Goal: Task Accomplishment & Management: Manage account settings

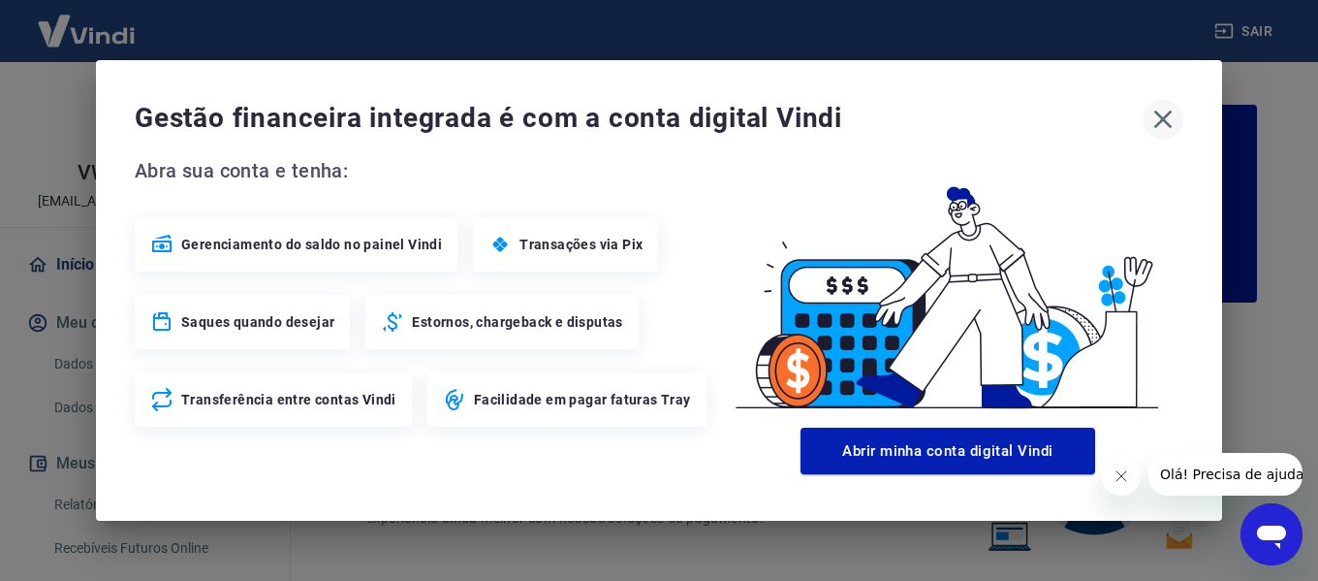
click at [1159, 120] on icon "button" at bounding box center [1162, 119] width 31 height 31
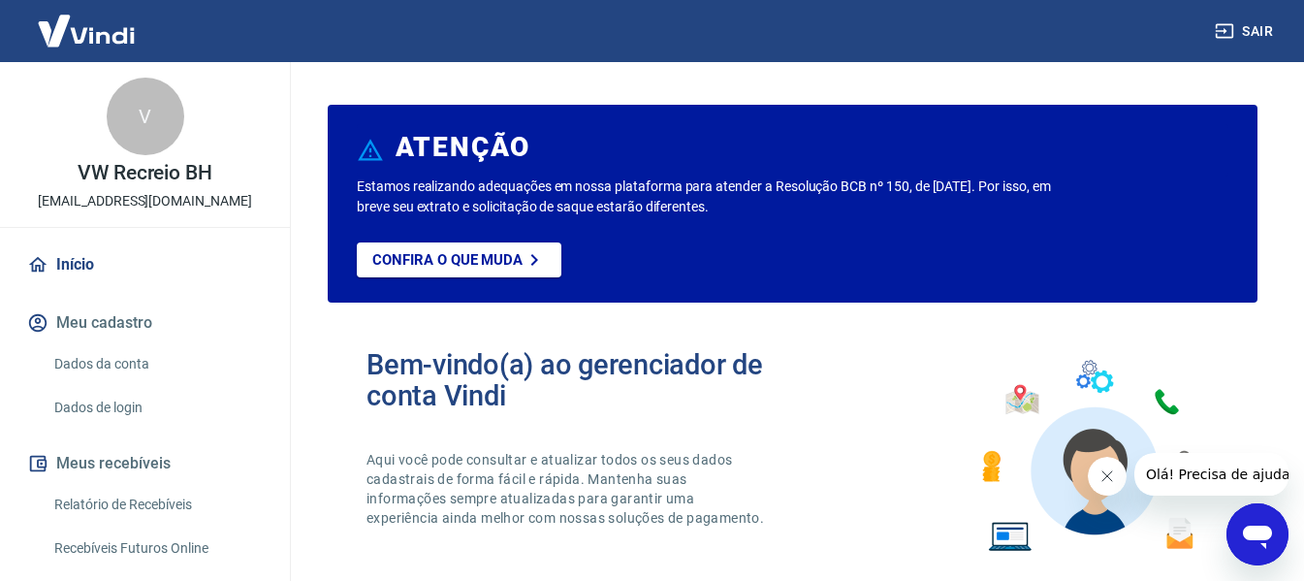
click at [1102, 470] on icon "Fechar mensagem da empresa" at bounding box center [1106, 476] width 16 height 16
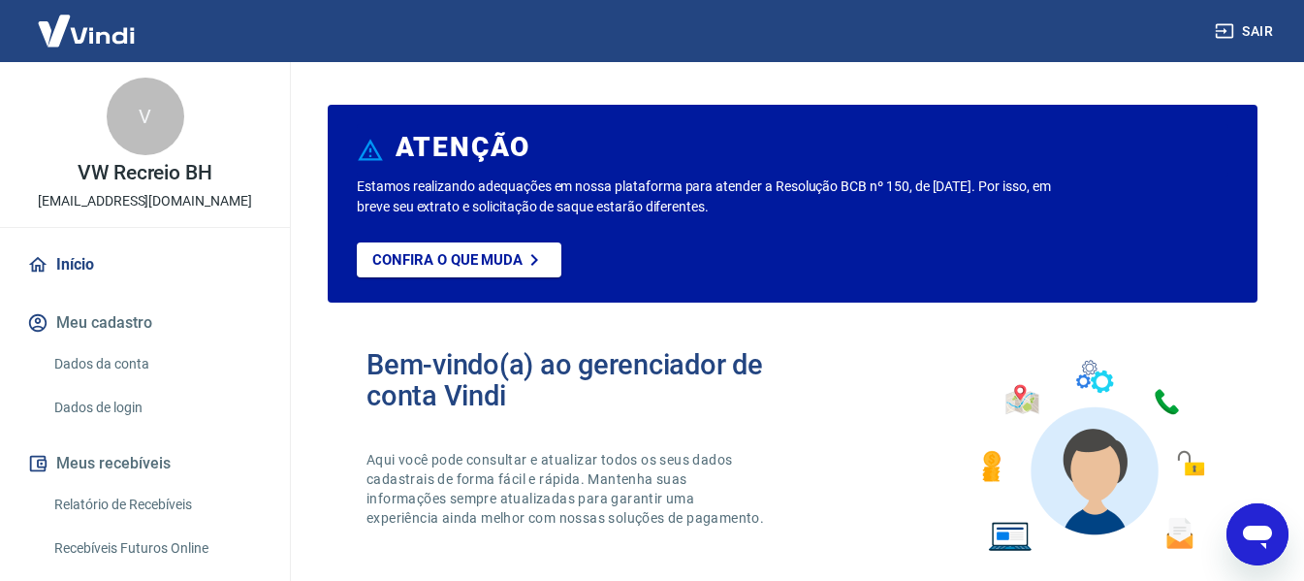
click at [112, 497] on link "Relatório de Recebíveis" at bounding box center [157, 505] width 220 height 40
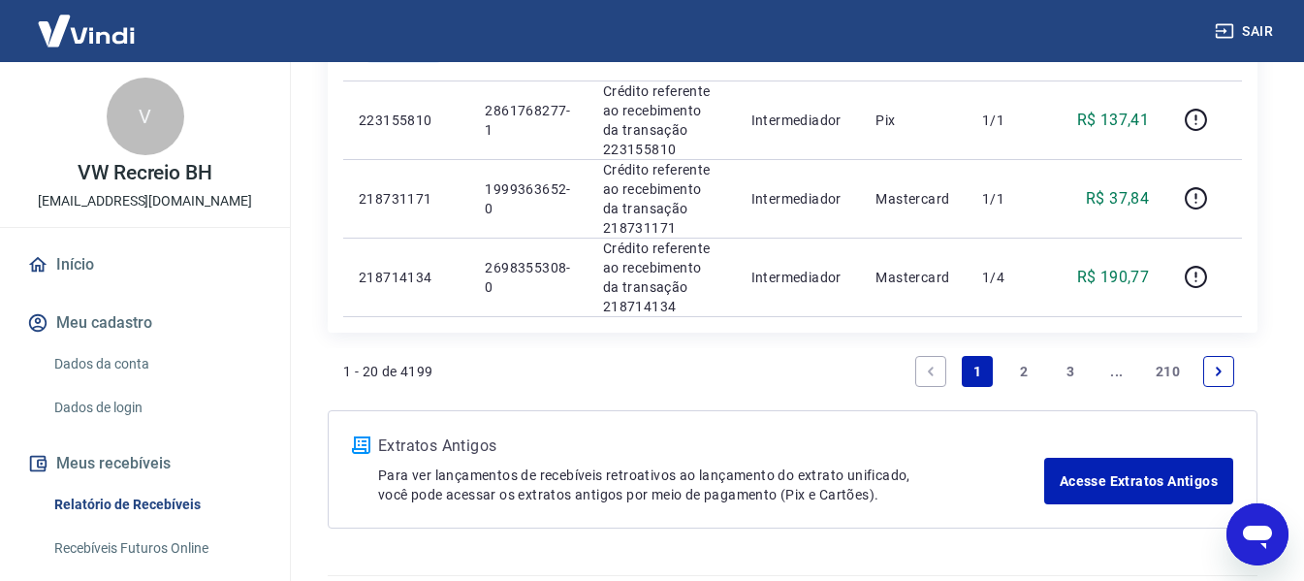
scroll to position [1854, 0]
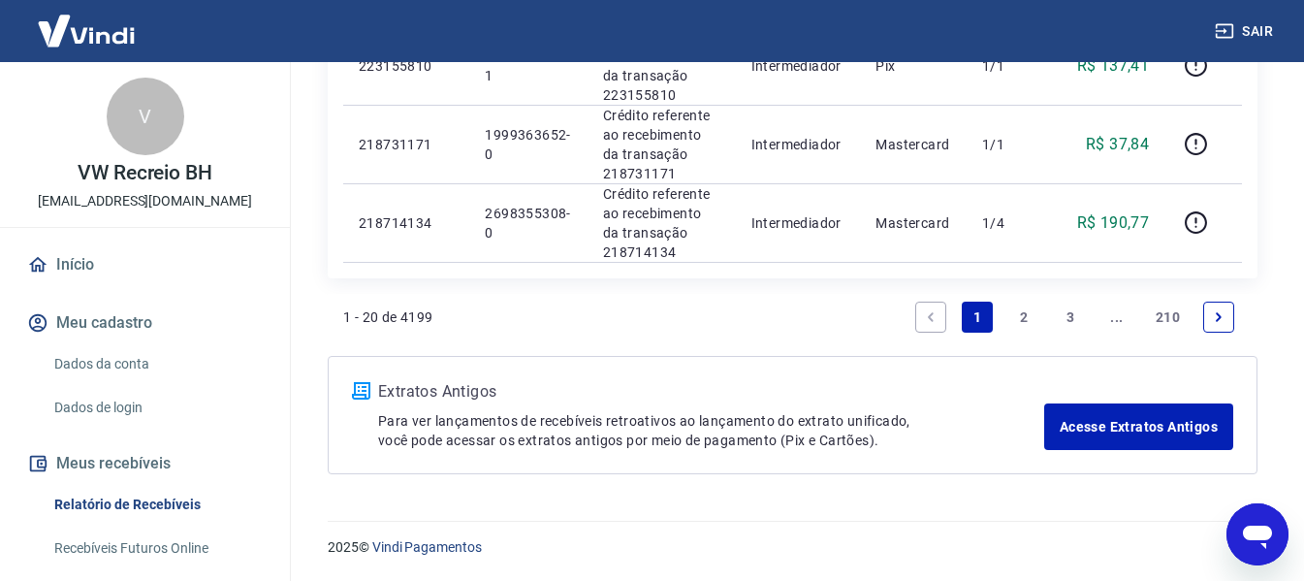
click at [1021, 319] on link "2" at bounding box center [1023, 316] width 31 height 31
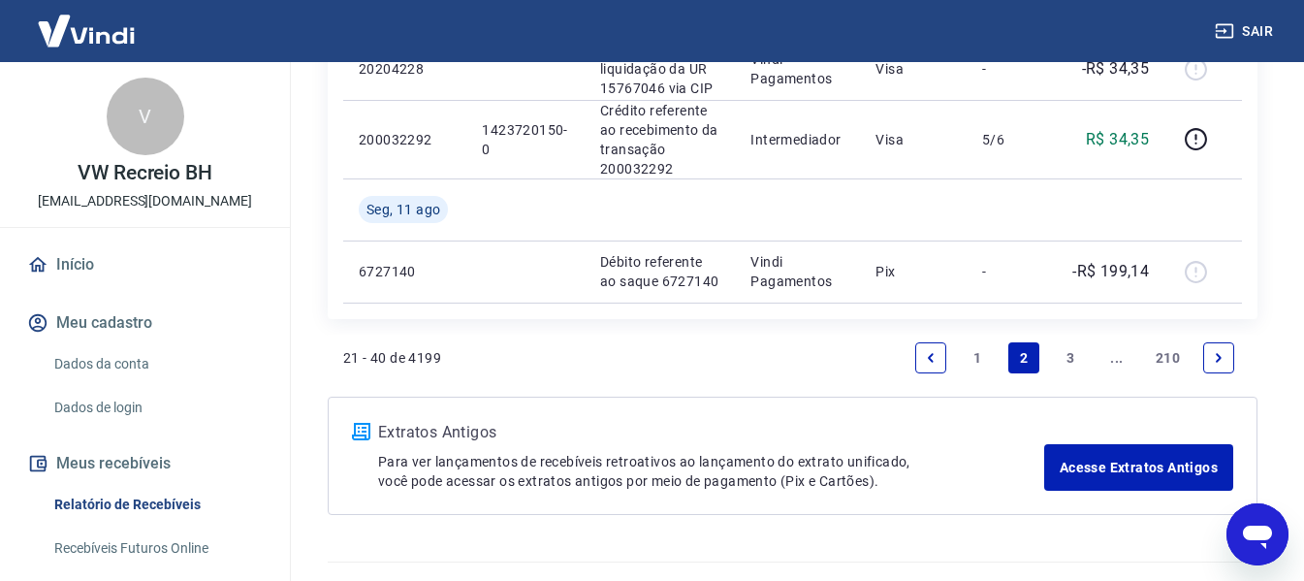
scroll to position [1938, 0]
click at [1072, 357] on link "3" at bounding box center [1069, 356] width 31 height 31
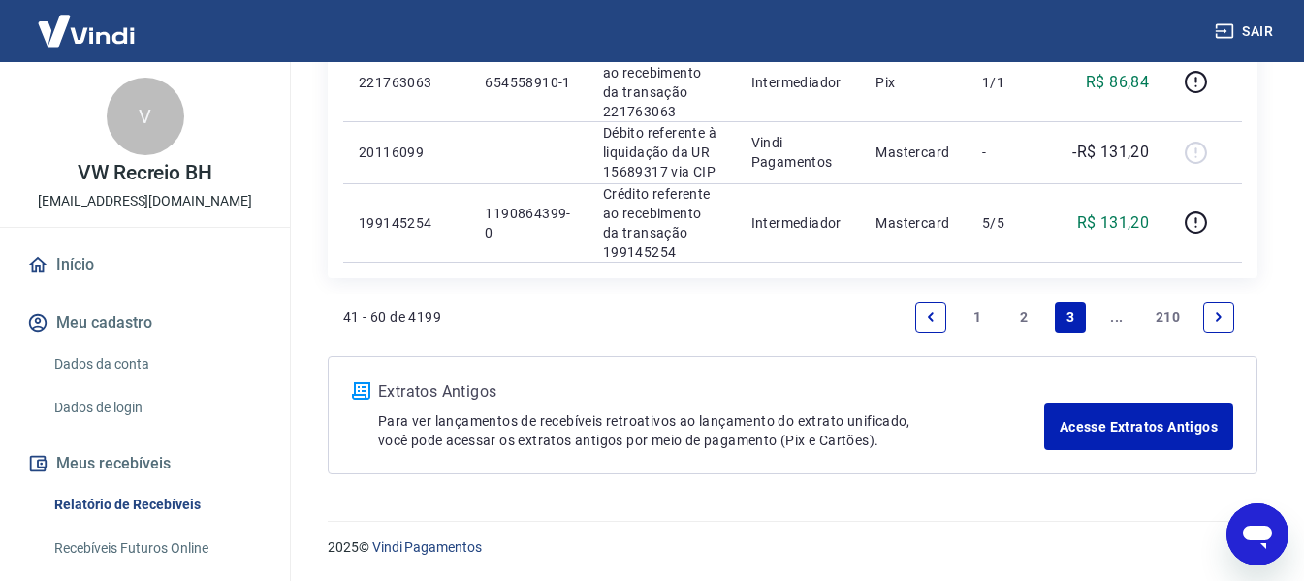
scroll to position [1770, 0]
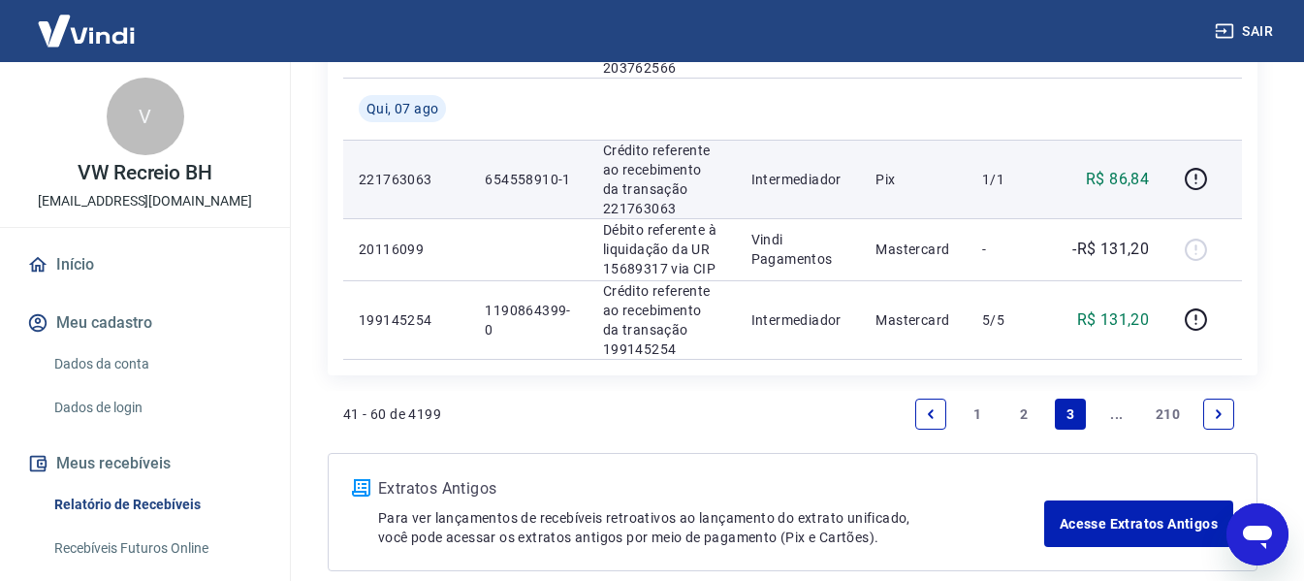
click at [505, 174] on p "654558910-1" at bounding box center [528, 179] width 86 height 19
copy p "654558910"
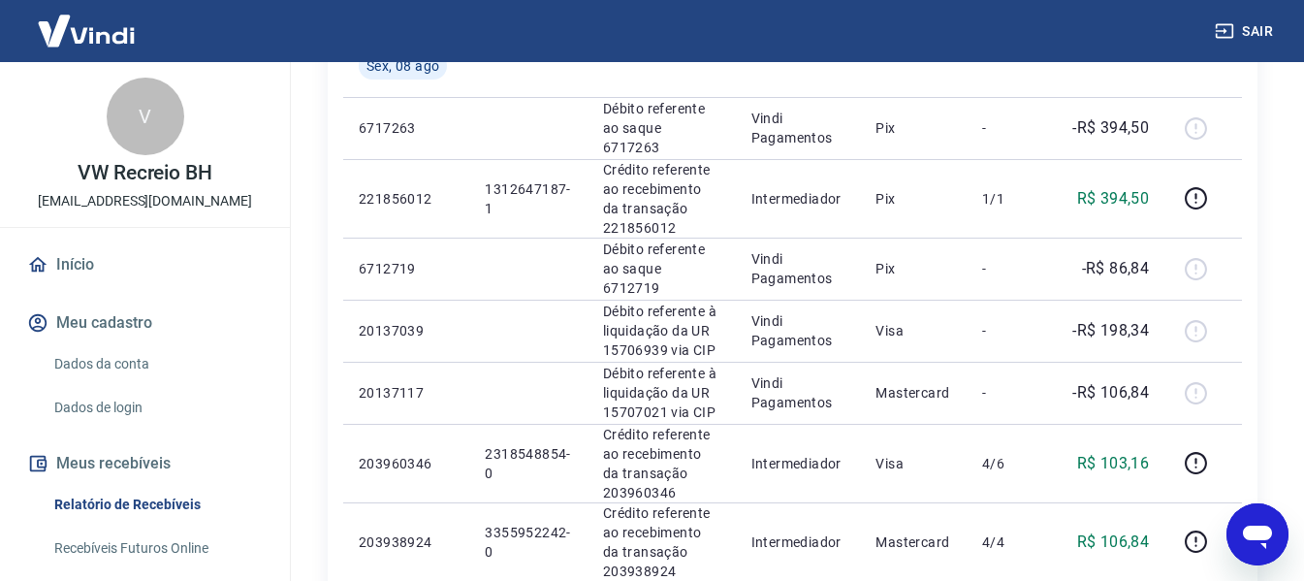
scroll to position [1867, 0]
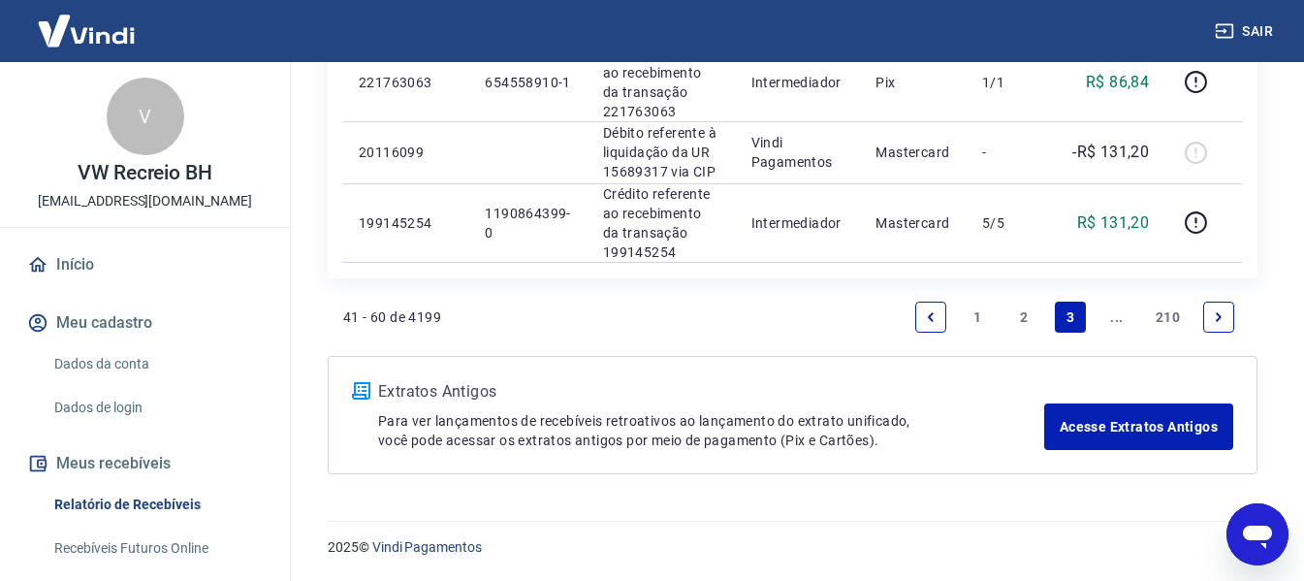
click at [1216, 318] on icon "Next page" at bounding box center [1218, 317] width 14 height 14
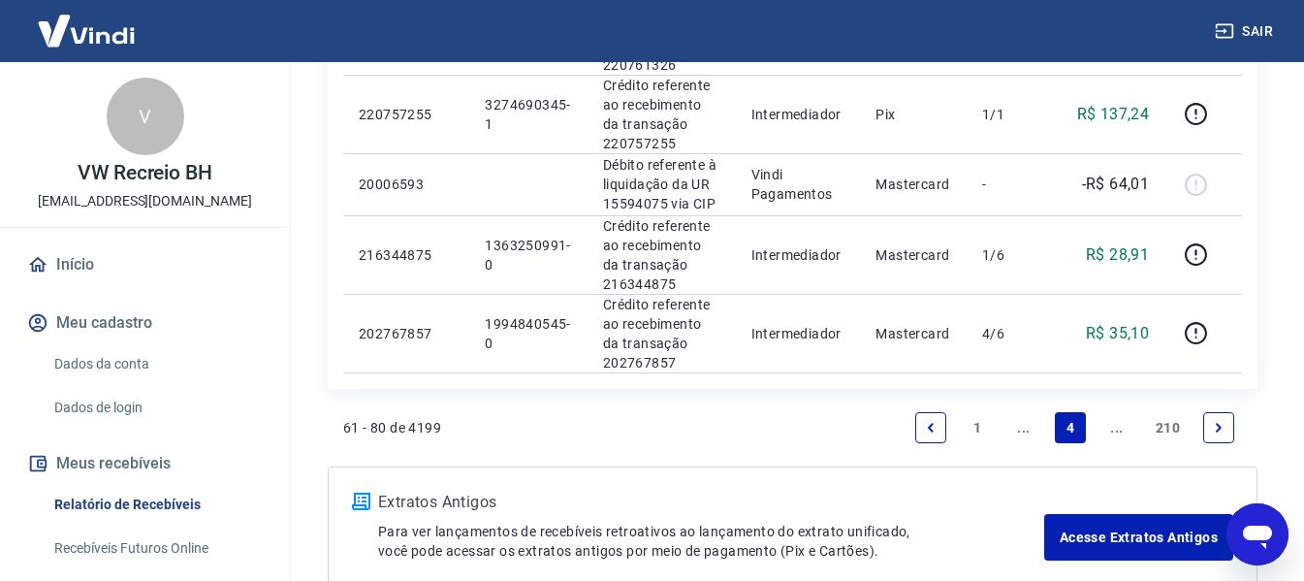
scroll to position [1945, 0]
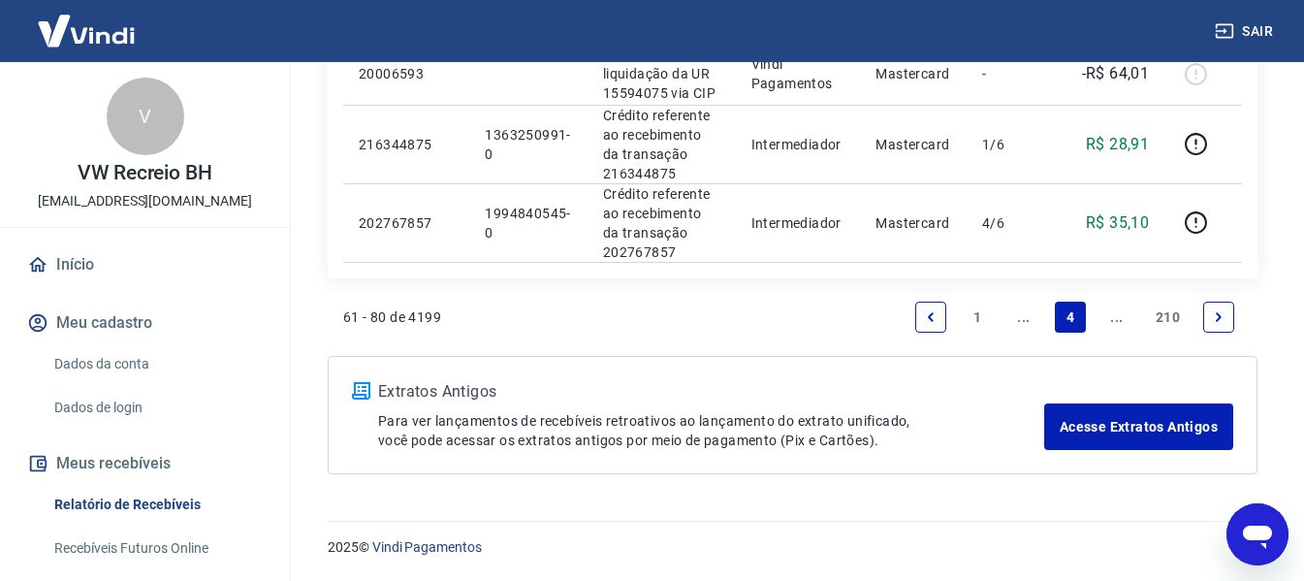
click at [931, 327] on link "Previous page" at bounding box center [930, 316] width 31 height 31
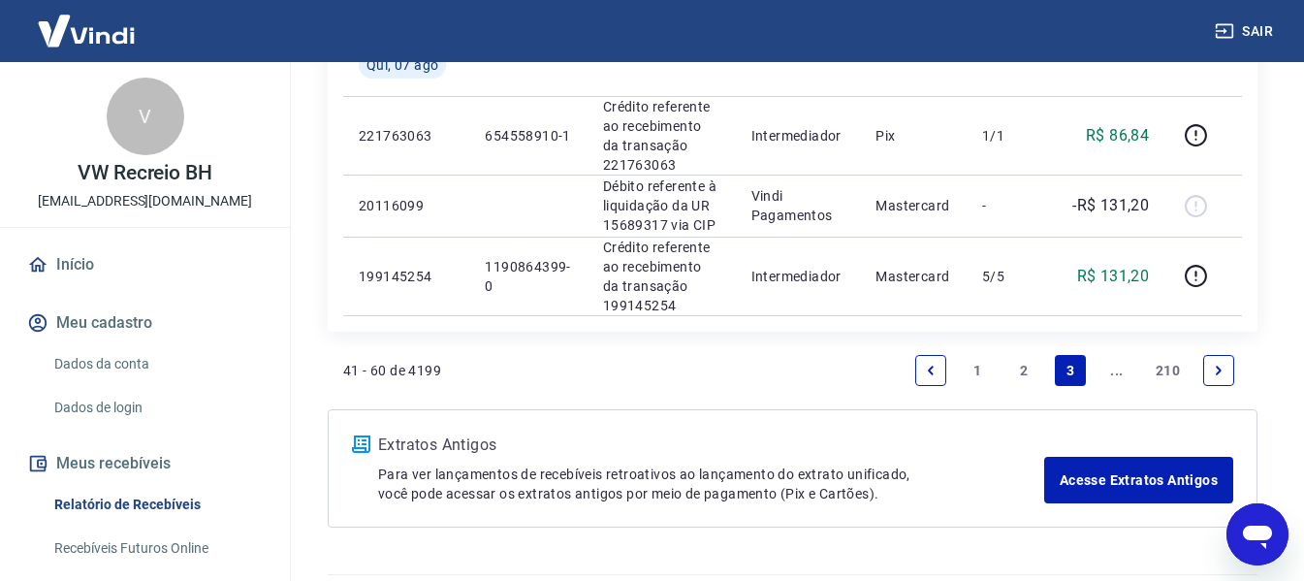
scroll to position [1770, 0]
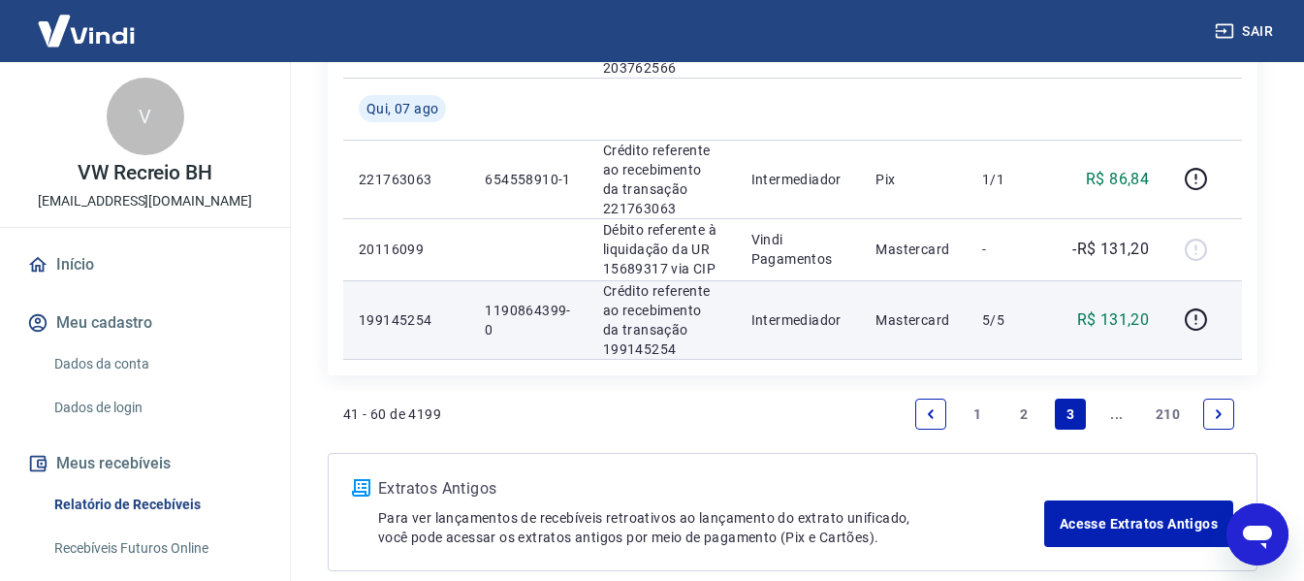
click at [509, 307] on p "1190864399-0" at bounding box center [528, 319] width 86 height 39
copy p "1190864399"
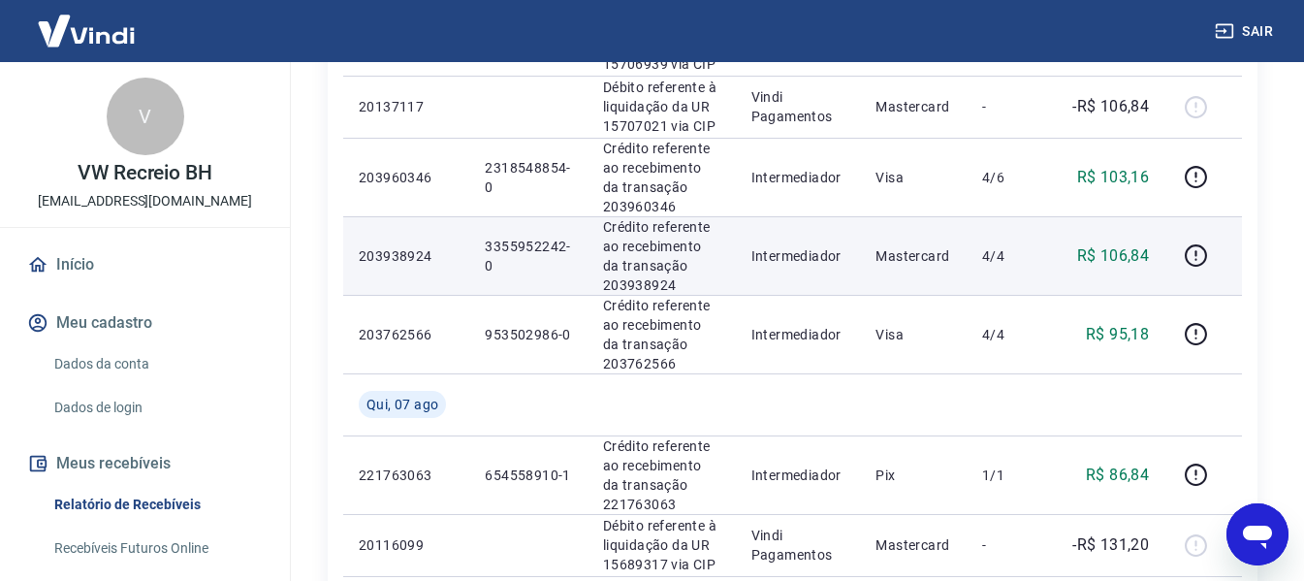
scroll to position [1479, 0]
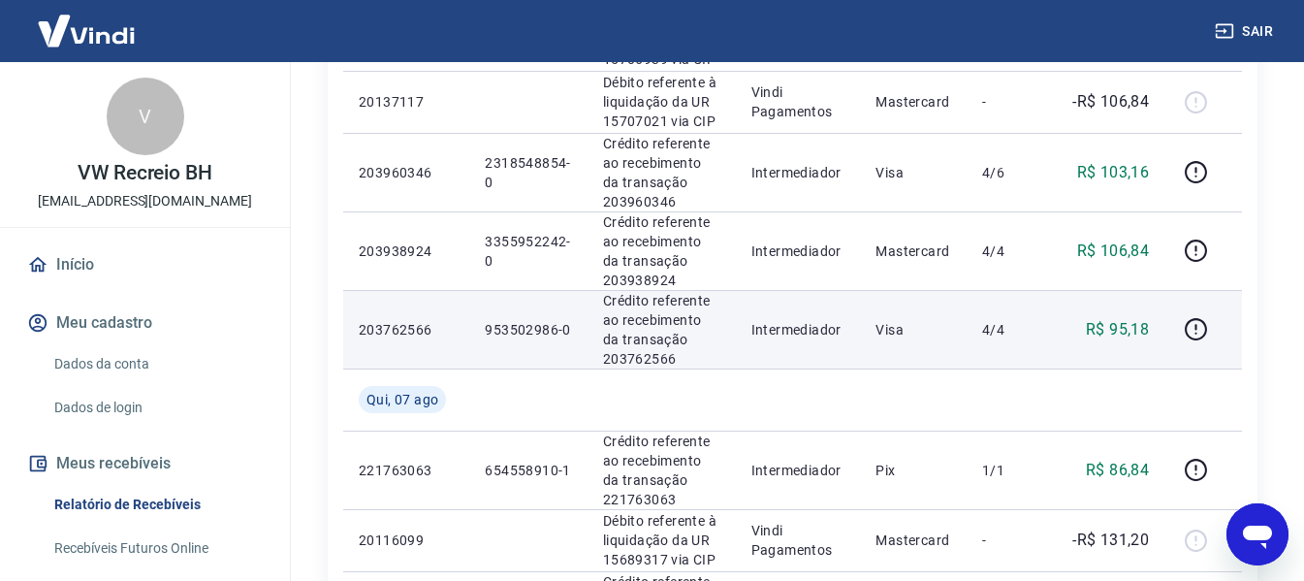
click at [521, 332] on p "953502986-0" at bounding box center [528, 329] width 86 height 19
copy p "953502986"
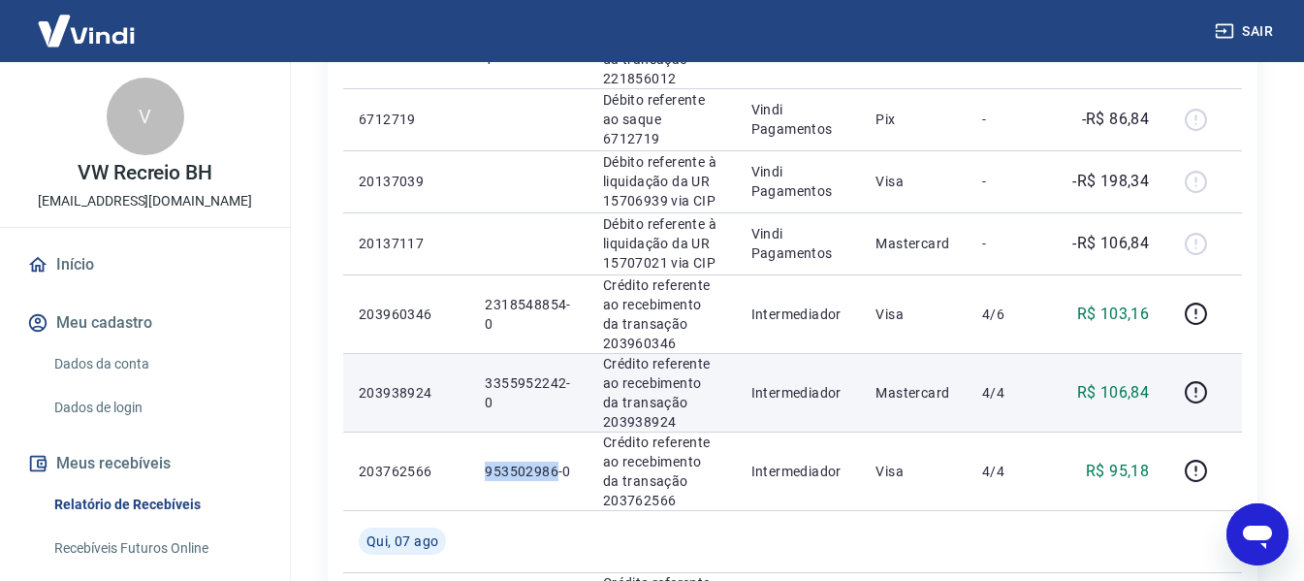
scroll to position [1382, 0]
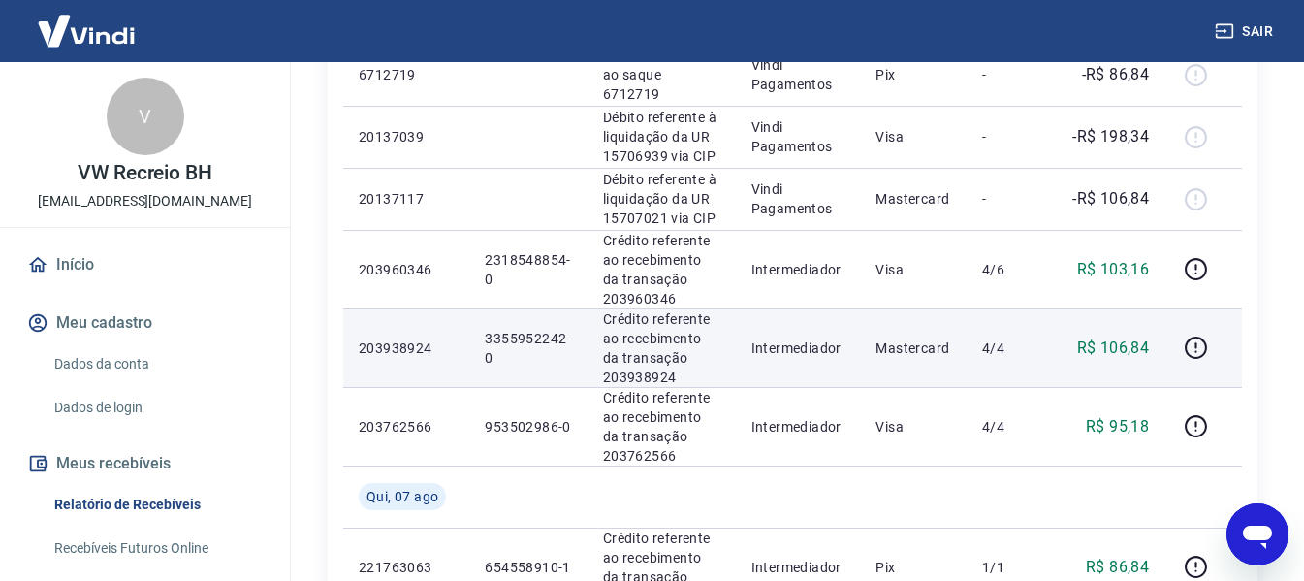
click at [518, 335] on p "3355952242-0" at bounding box center [528, 348] width 86 height 39
copy p "3355952242"
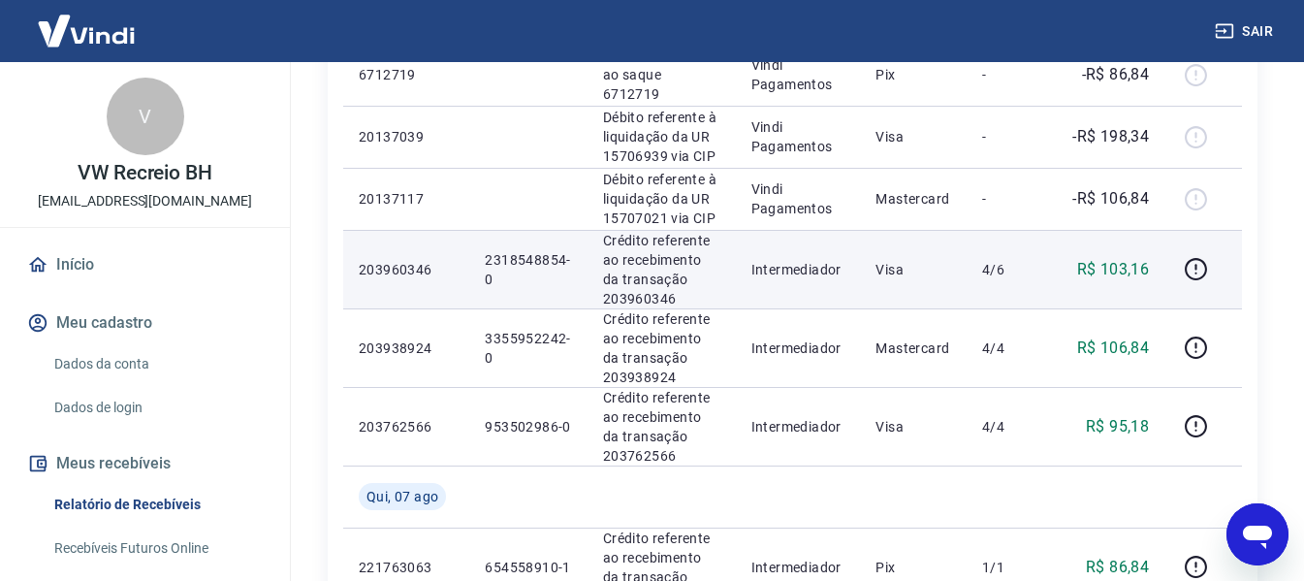
click at [516, 260] on p "2318548854-0" at bounding box center [528, 269] width 86 height 39
copy p "2318548854"
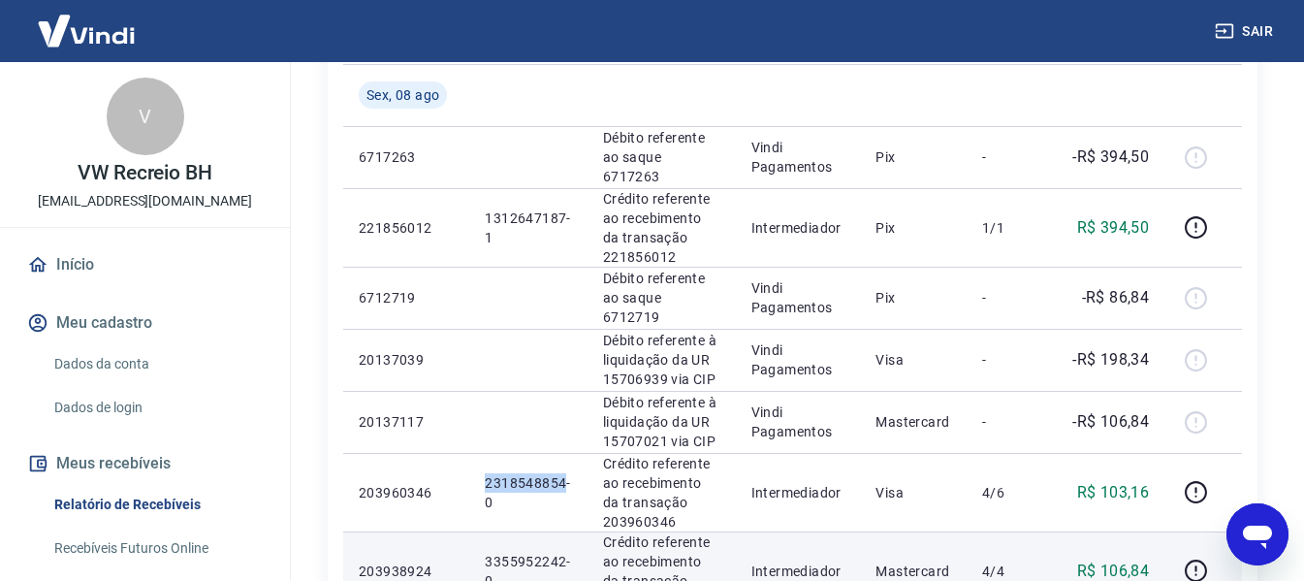
scroll to position [1091, 0]
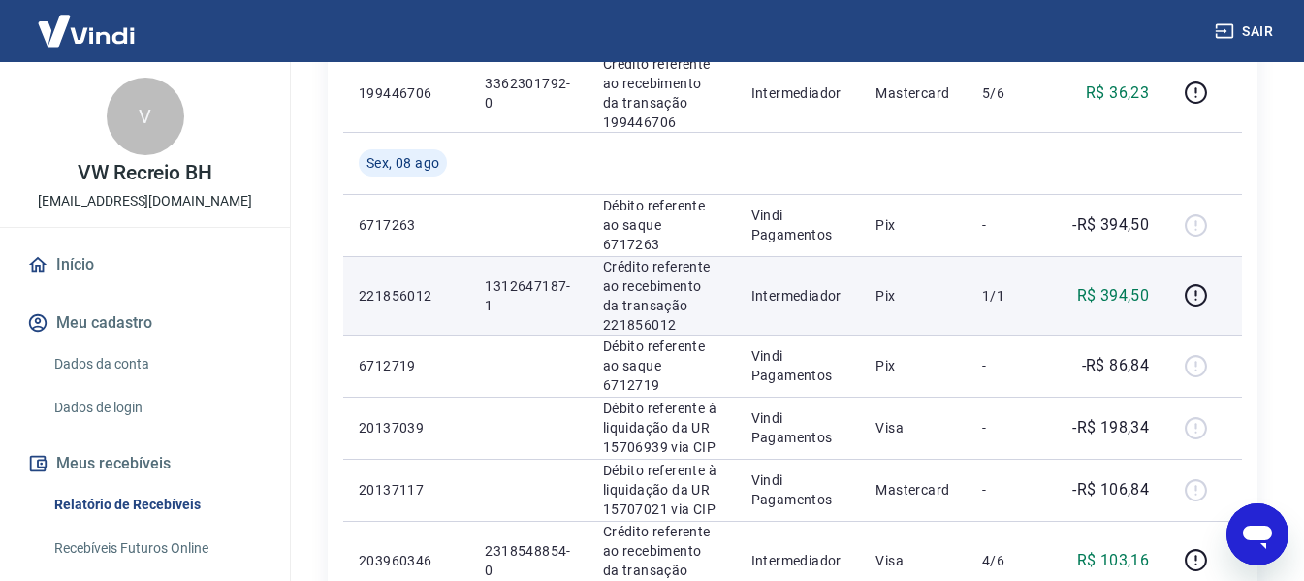
click at [506, 282] on p "1312647187-1" at bounding box center [528, 295] width 86 height 39
copy p "1312647187"
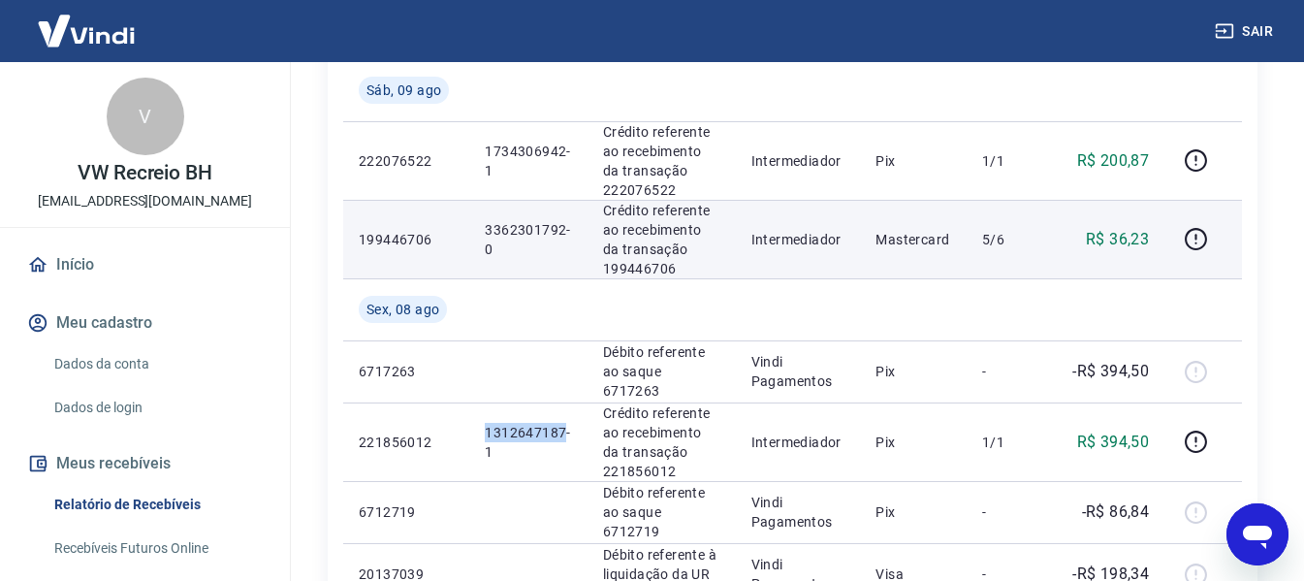
scroll to position [897, 0]
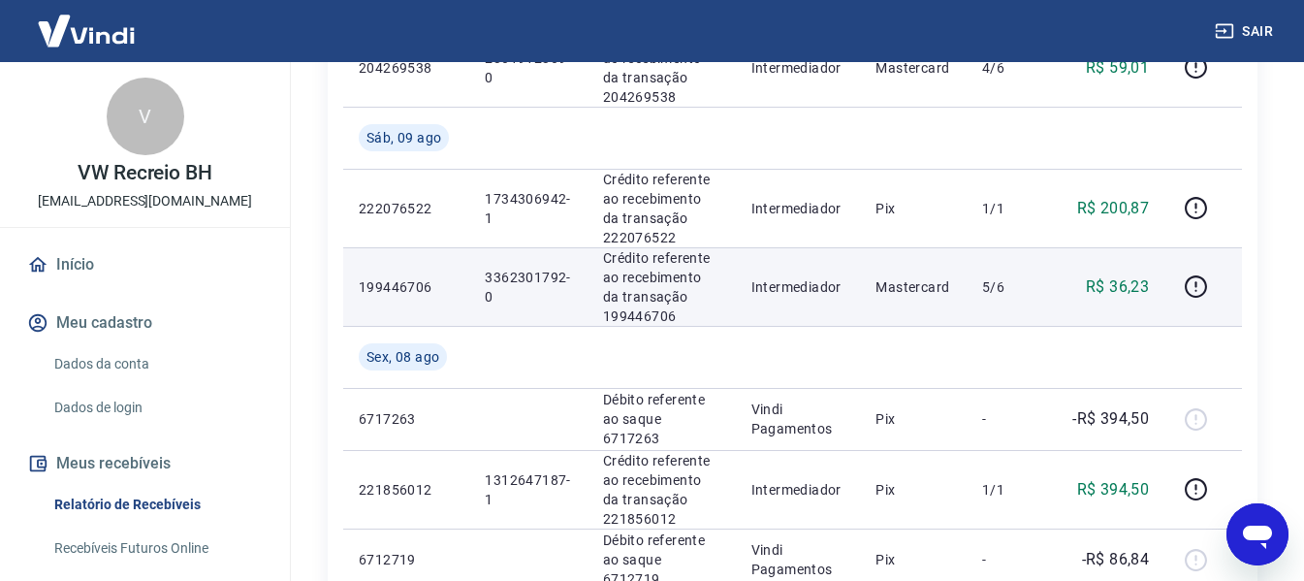
click at [518, 280] on p "3362301792-0" at bounding box center [528, 286] width 86 height 39
copy p "3362301792"
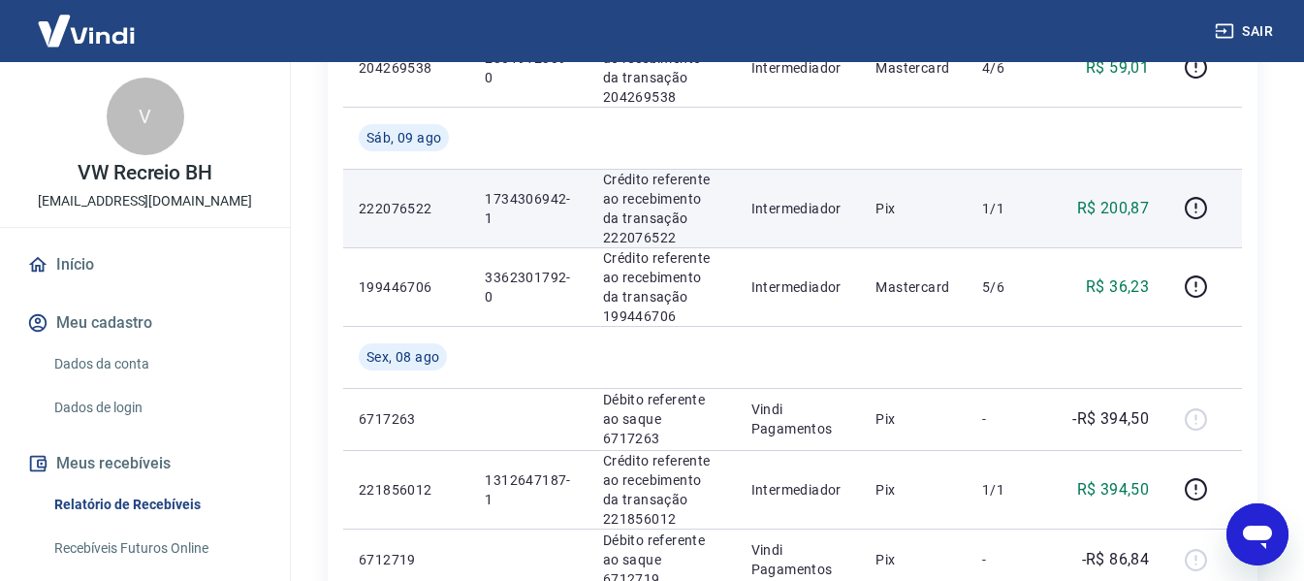
click at [506, 199] on p "1734306942-1" at bounding box center [528, 208] width 86 height 39
copy p "1734306942"
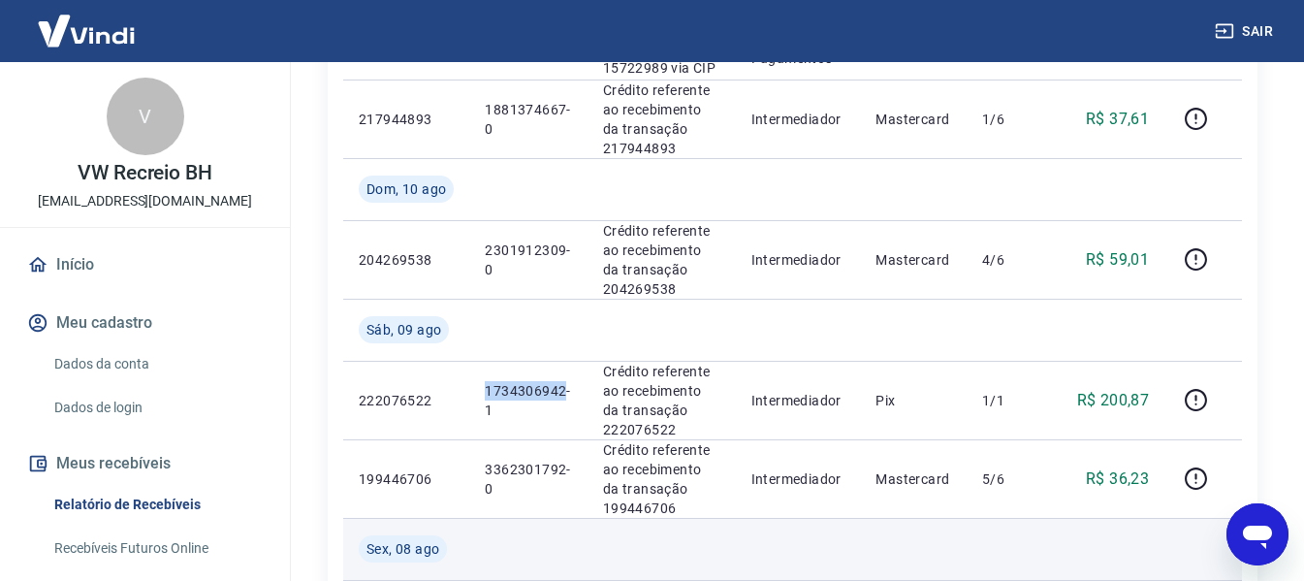
scroll to position [704, 0]
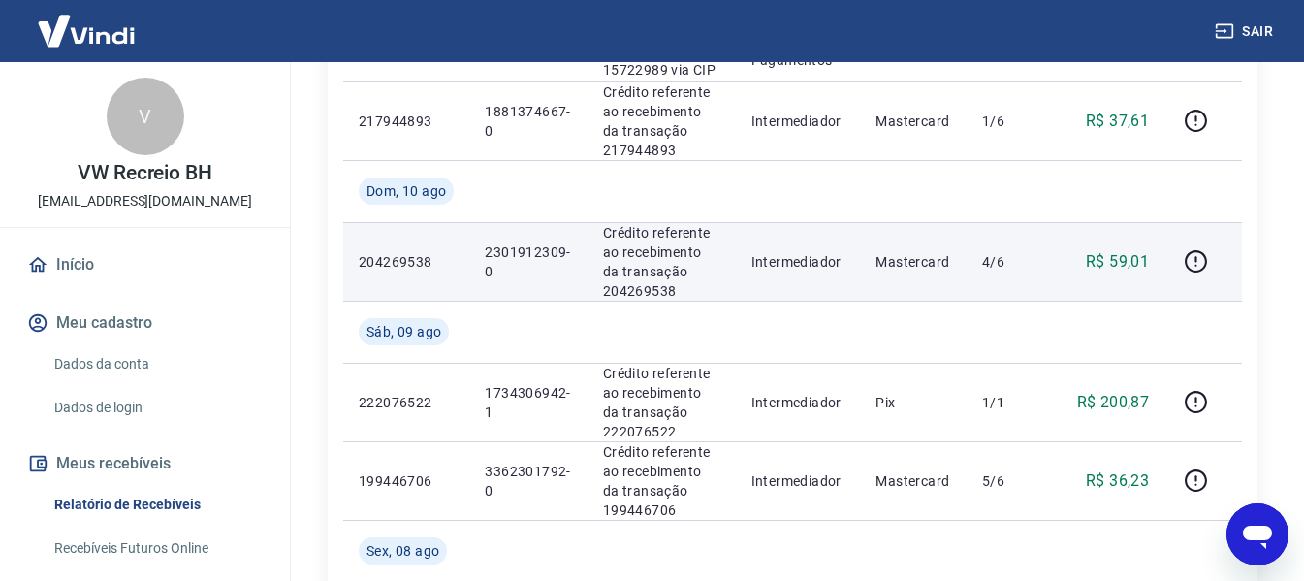
click at [517, 249] on p "2301912309-0" at bounding box center [528, 261] width 86 height 39
copy p "2301912309"
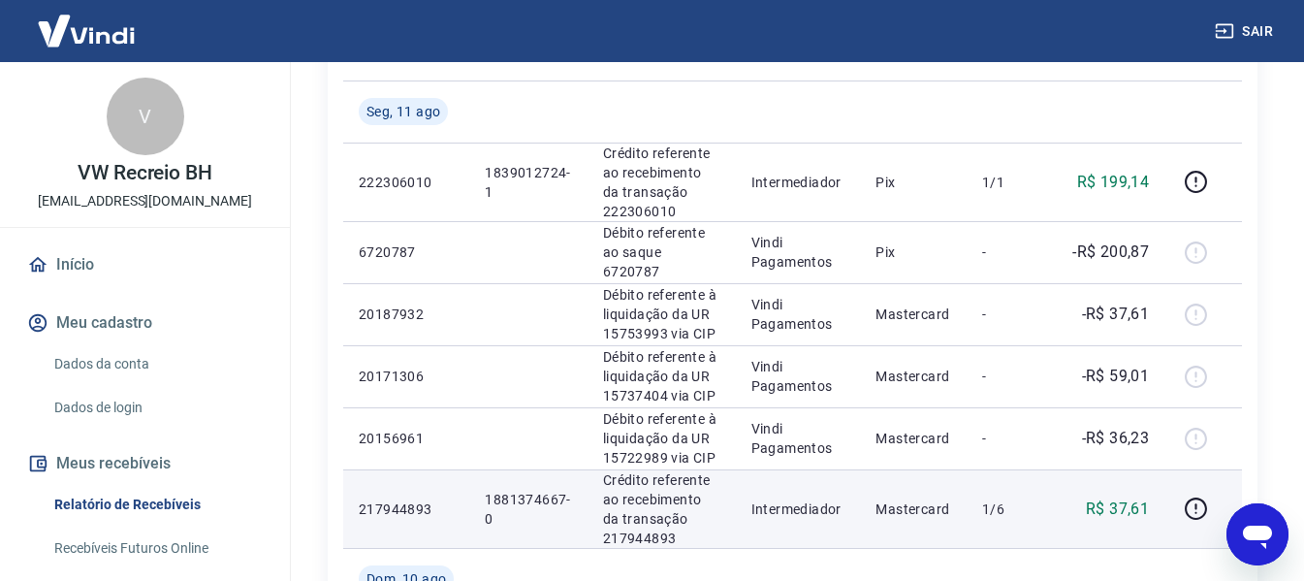
scroll to position [413, 0]
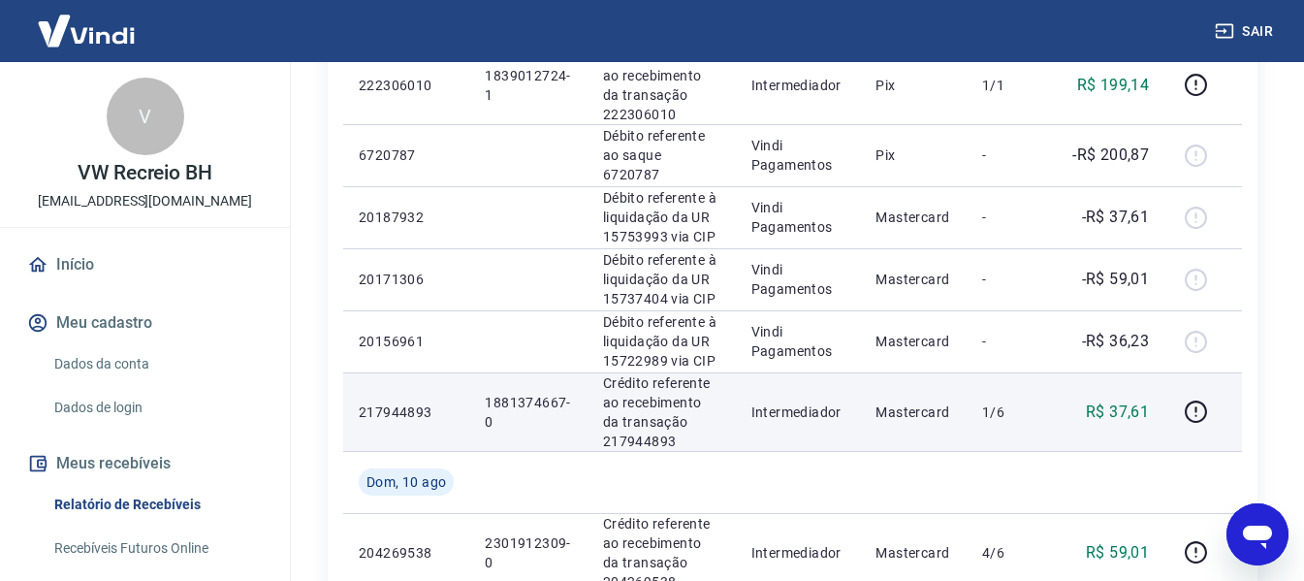
click at [517, 399] on p "1881374667-0" at bounding box center [528, 412] width 86 height 39
copy p "1881374667"
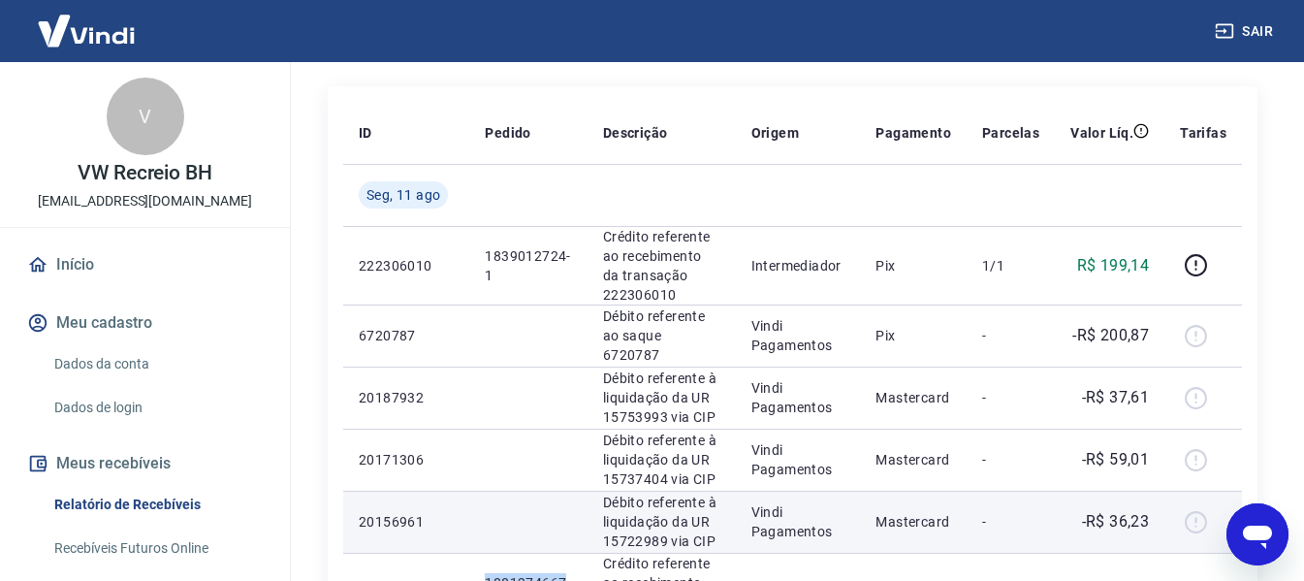
scroll to position [219, 0]
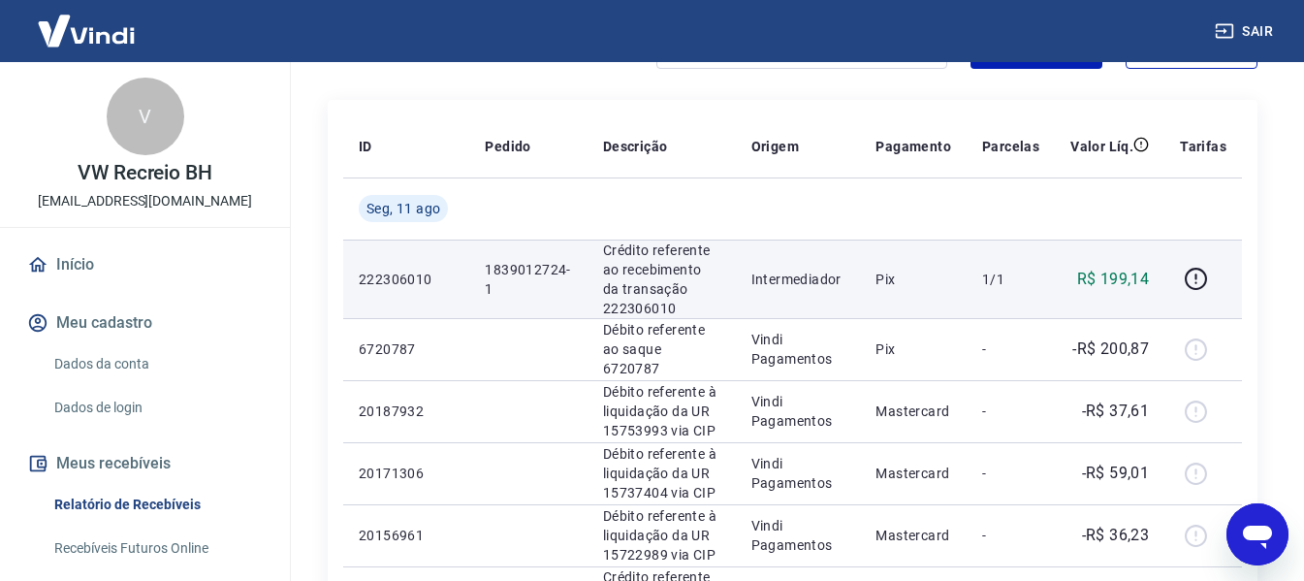
click at [510, 266] on p "1839012724-1" at bounding box center [528, 279] width 86 height 39
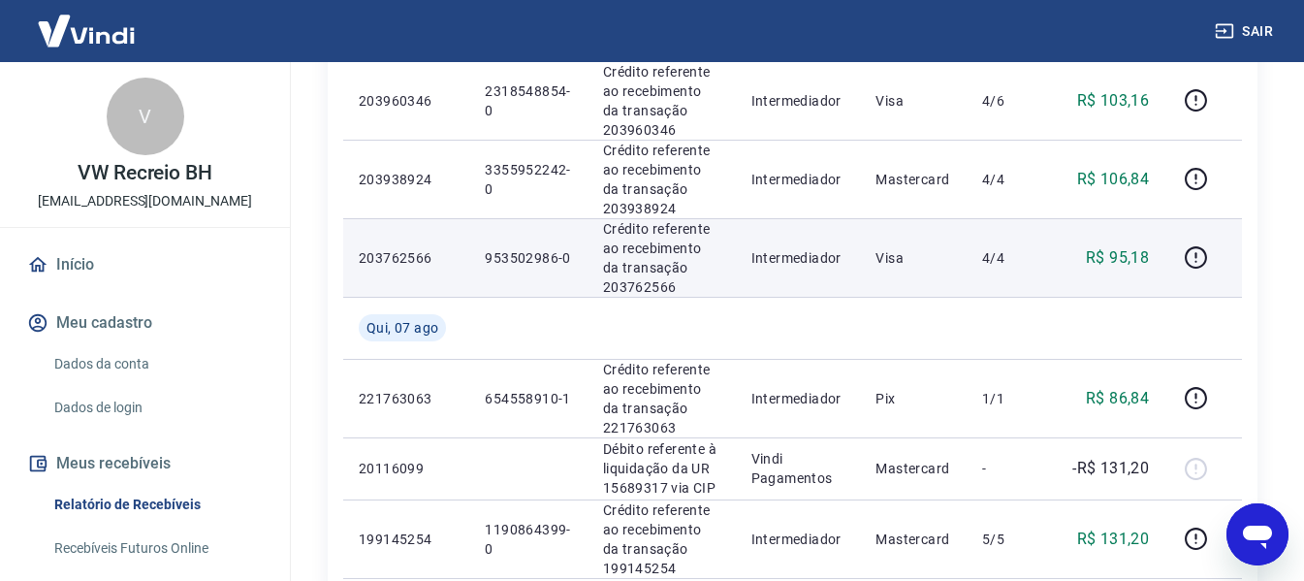
scroll to position [1867, 0]
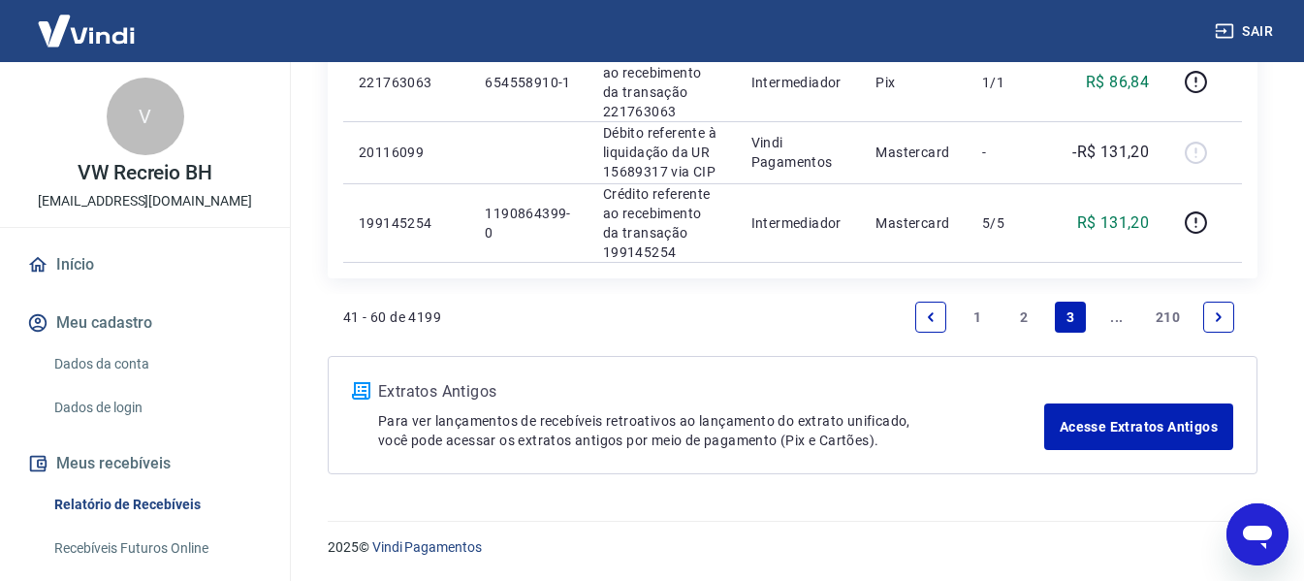
click at [1022, 313] on link "2" at bounding box center [1023, 316] width 31 height 31
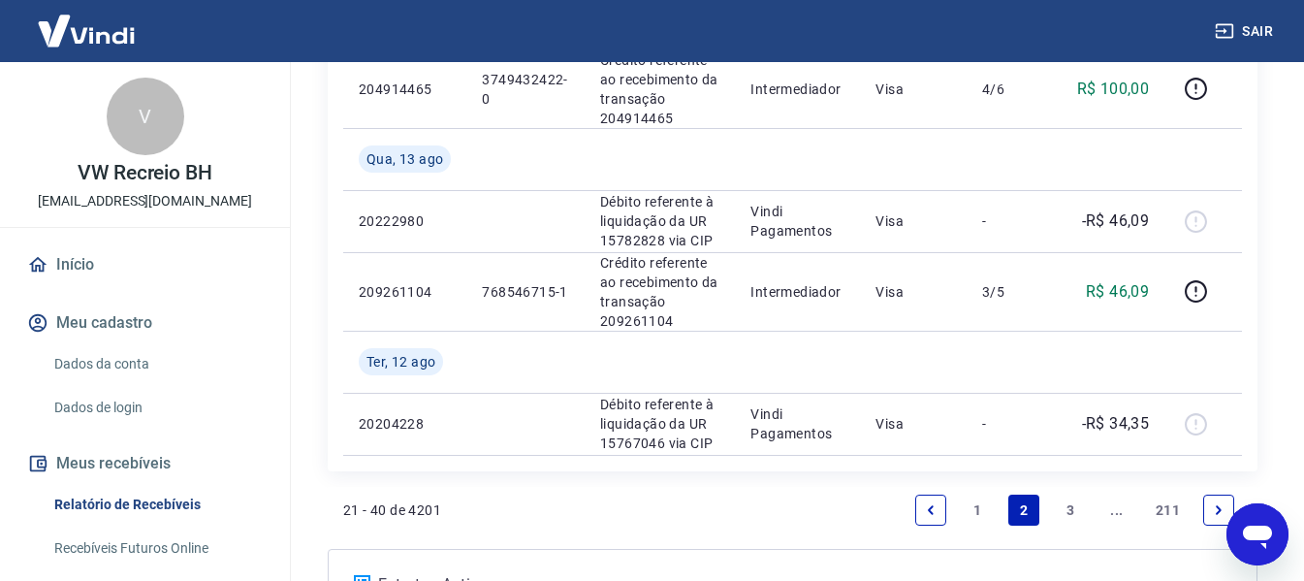
scroll to position [1739, 0]
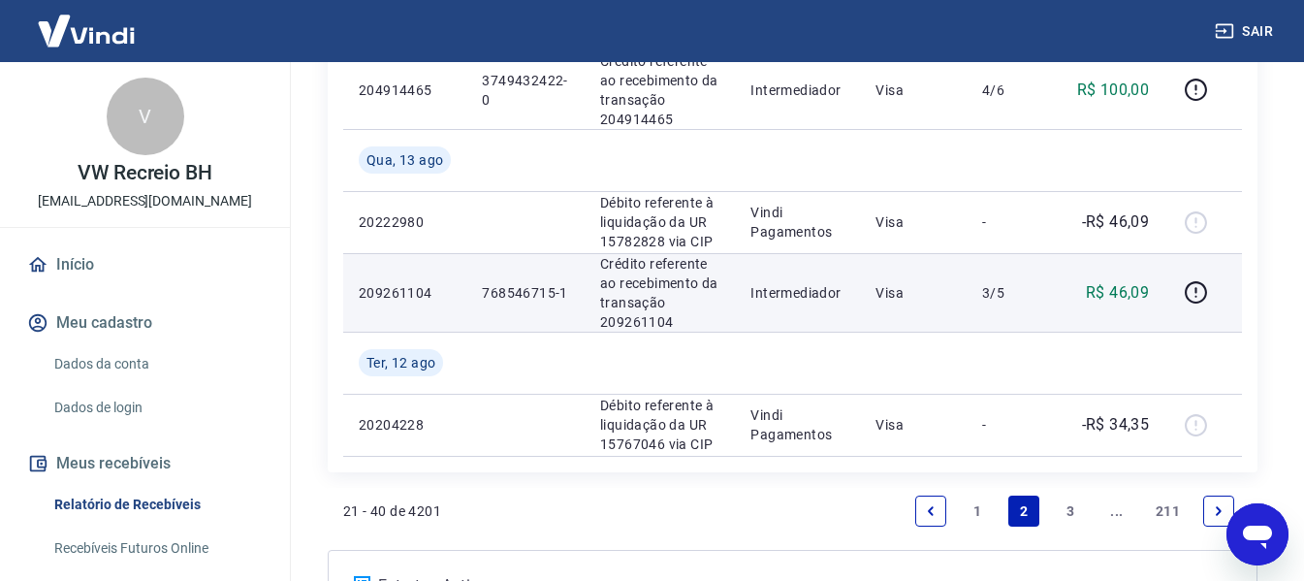
click at [511, 291] on p "768546715-1" at bounding box center [525, 292] width 87 height 19
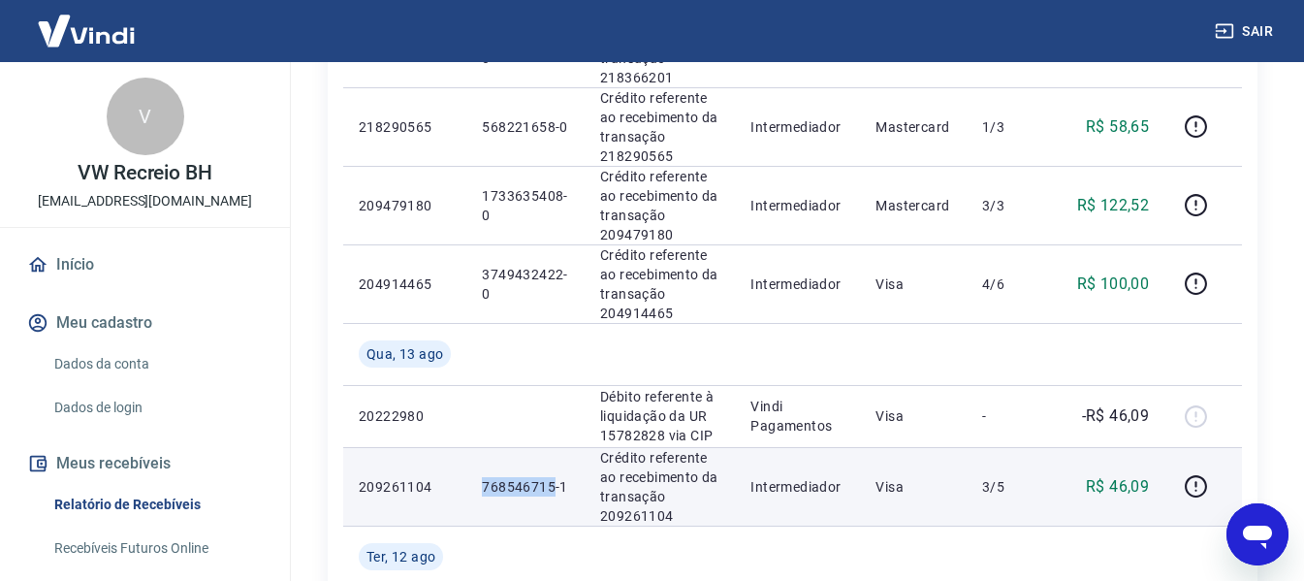
scroll to position [1448, 0]
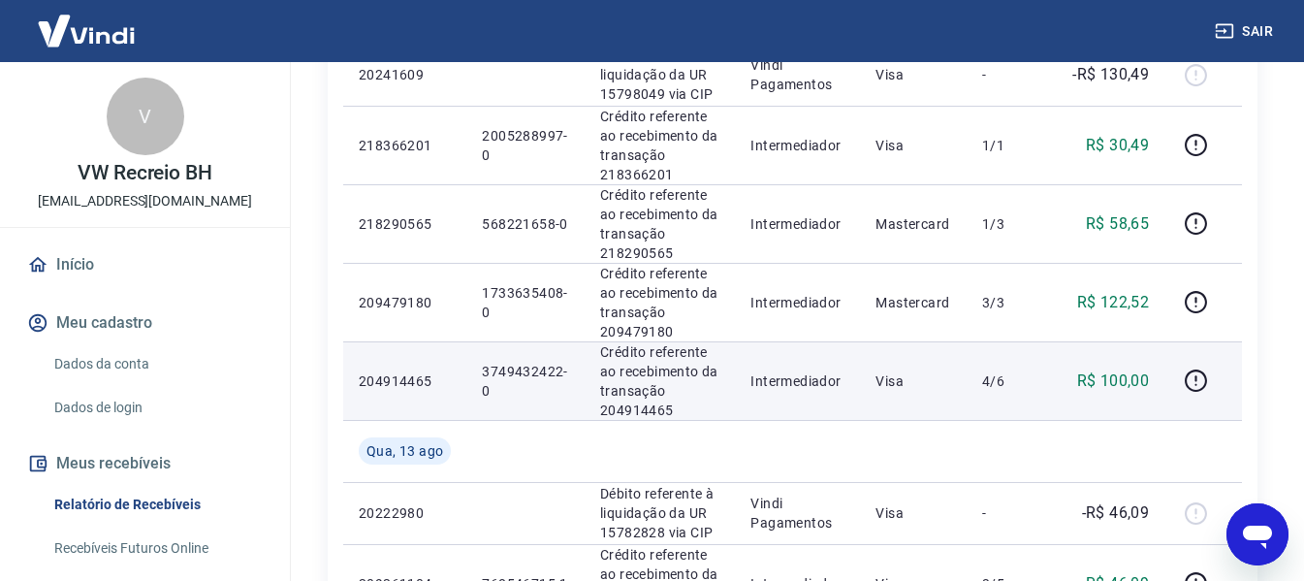
click at [502, 365] on p "3749432422-0" at bounding box center [525, 380] width 87 height 39
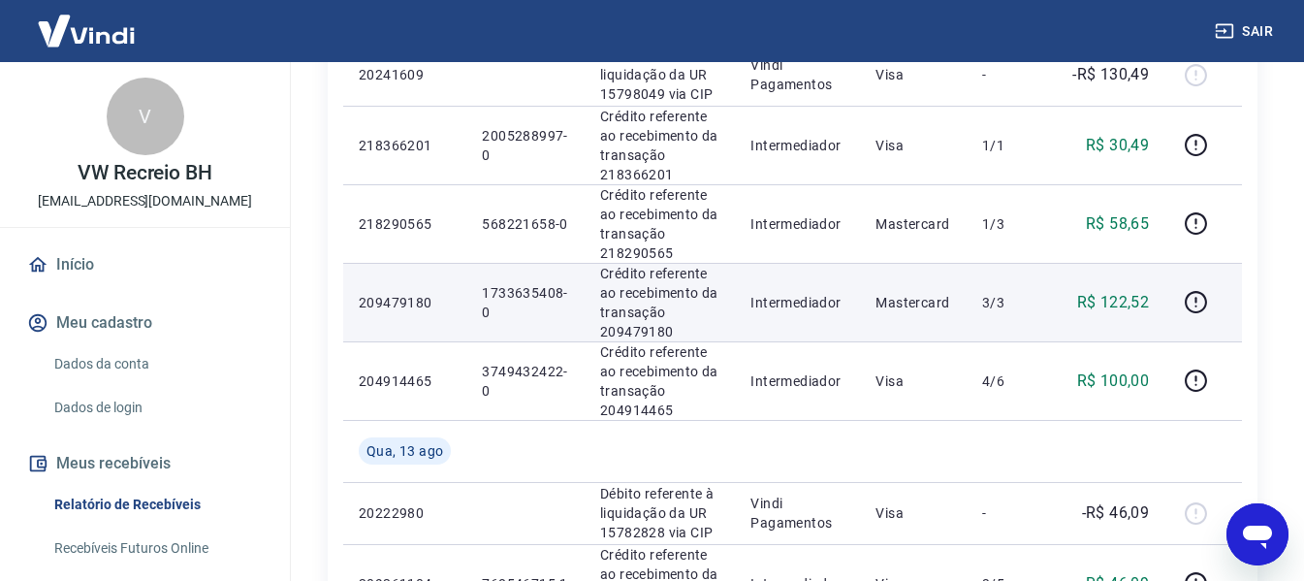
click at [508, 288] on p "1733635408-0" at bounding box center [525, 302] width 87 height 39
click at [507, 289] on p "1733635408-0" at bounding box center [525, 302] width 87 height 39
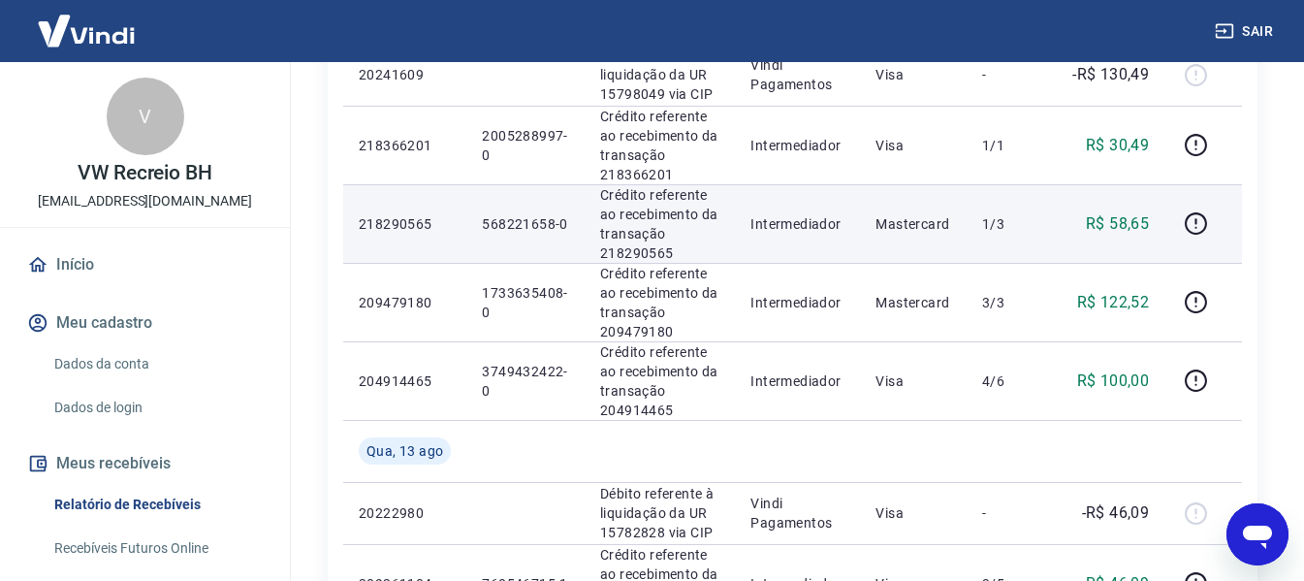
click at [512, 222] on p "568221658-0" at bounding box center [525, 223] width 87 height 19
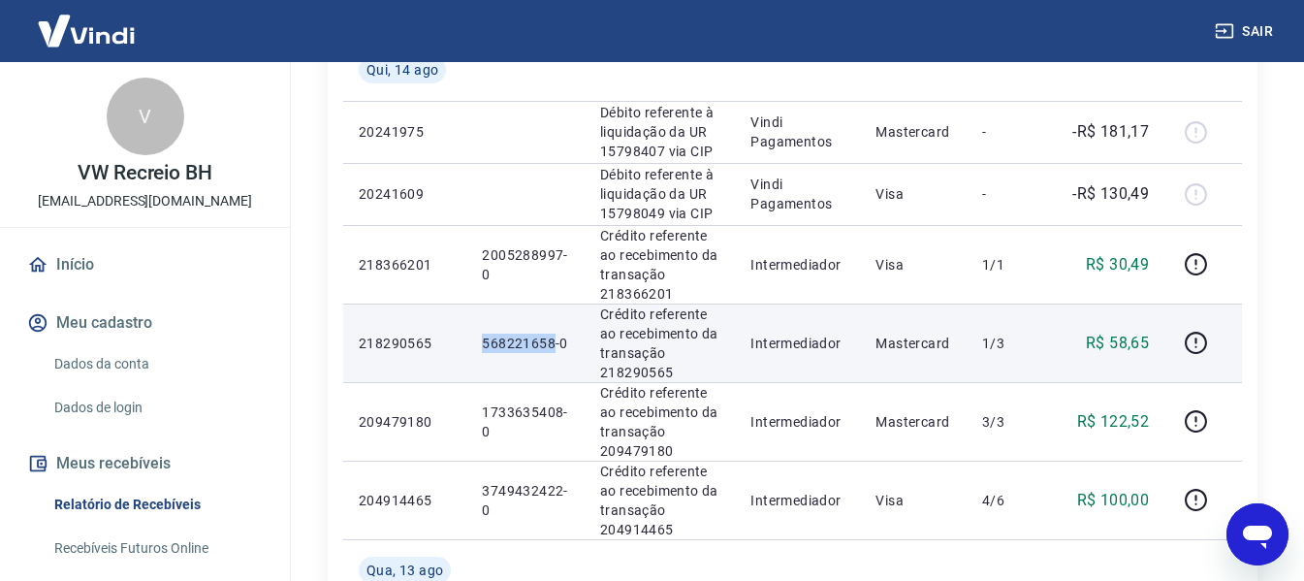
scroll to position [1351, 0]
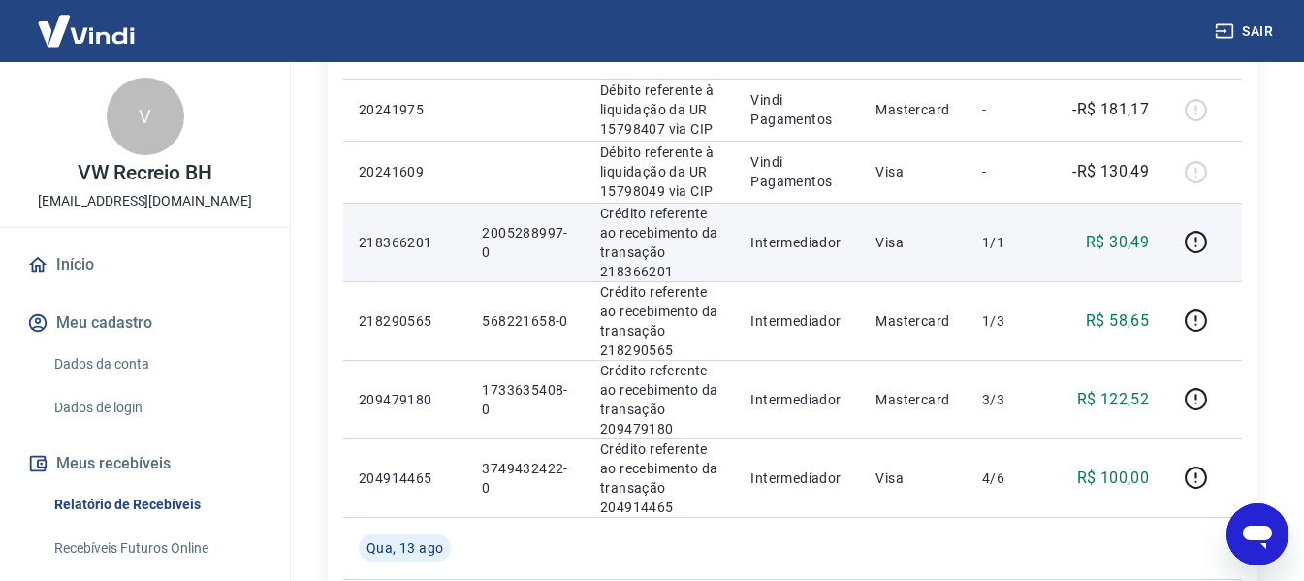
click at [504, 230] on p "2005288997-0" at bounding box center [525, 242] width 87 height 39
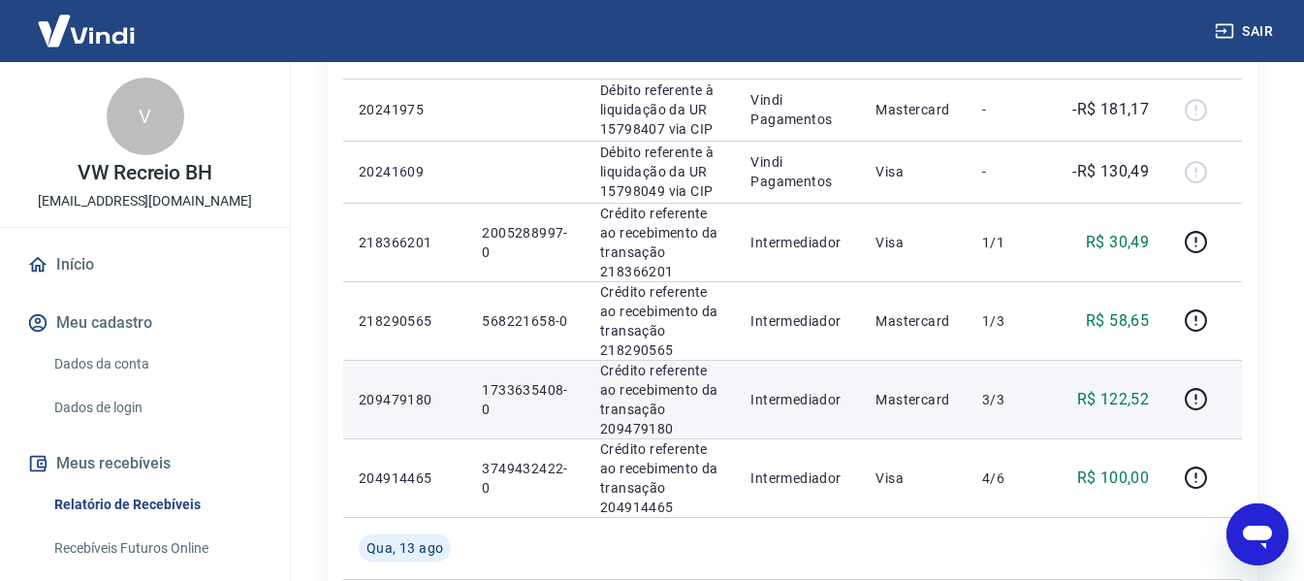
click at [514, 388] on p "1733635408-0" at bounding box center [525, 399] width 87 height 39
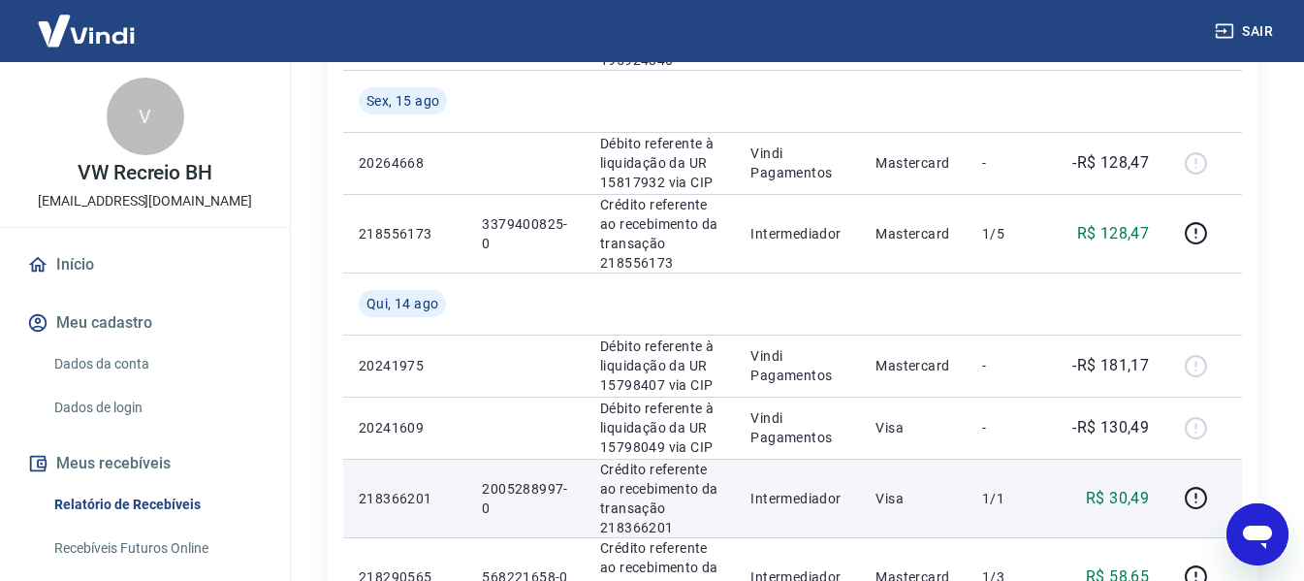
scroll to position [1060, 0]
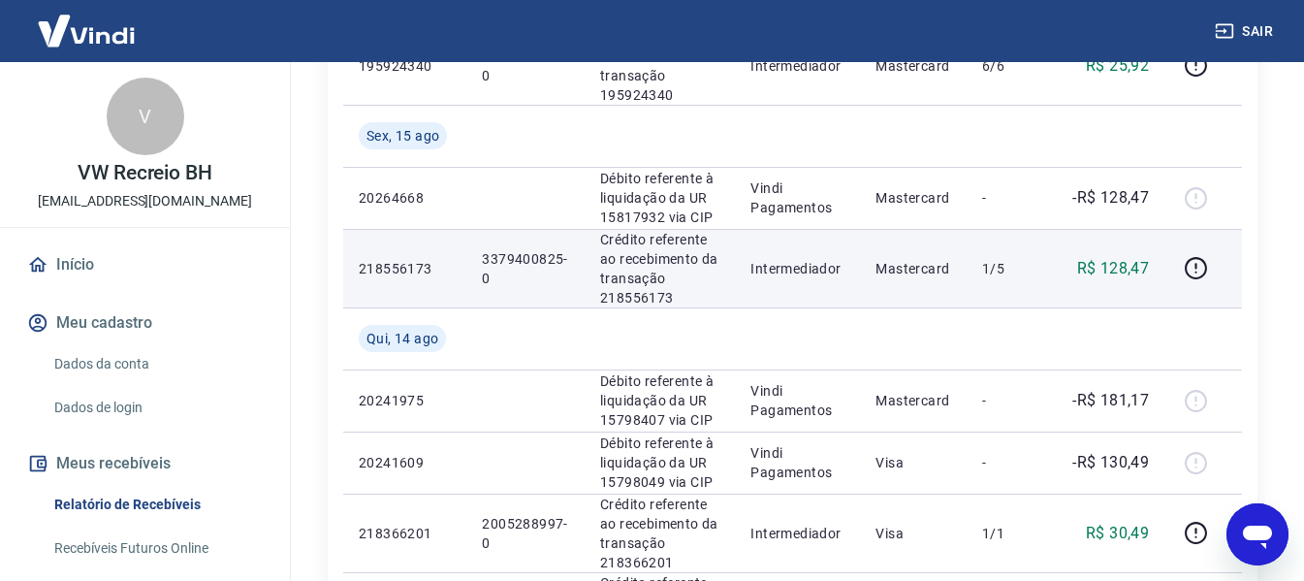
click at [503, 257] on p "3379400825-0" at bounding box center [525, 268] width 87 height 39
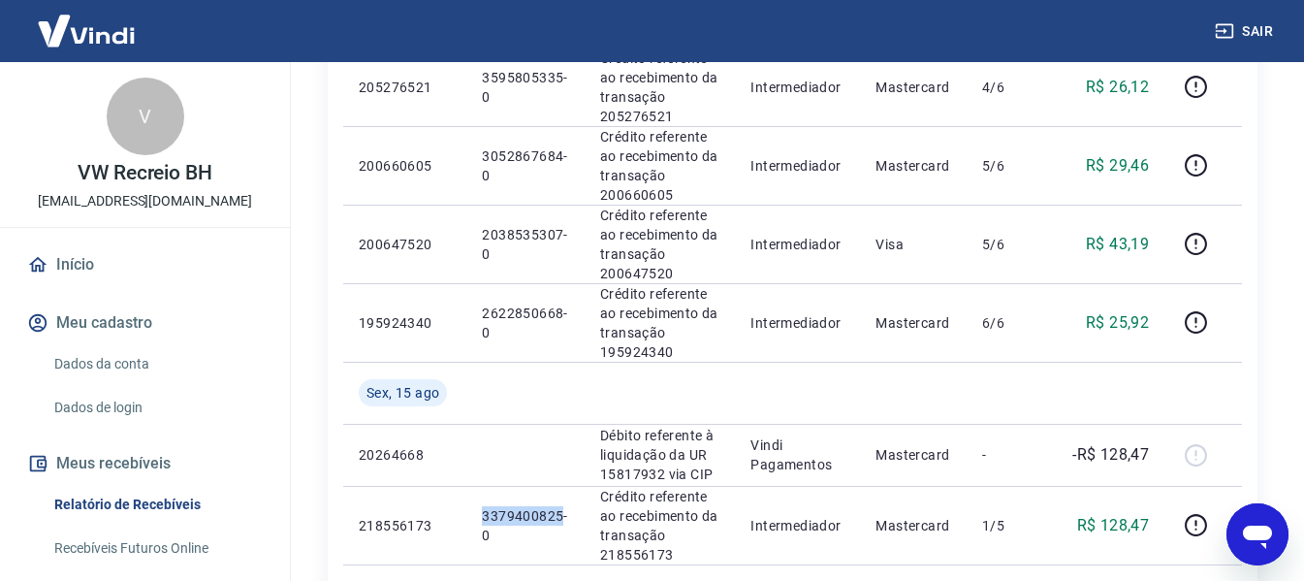
scroll to position [770, 0]
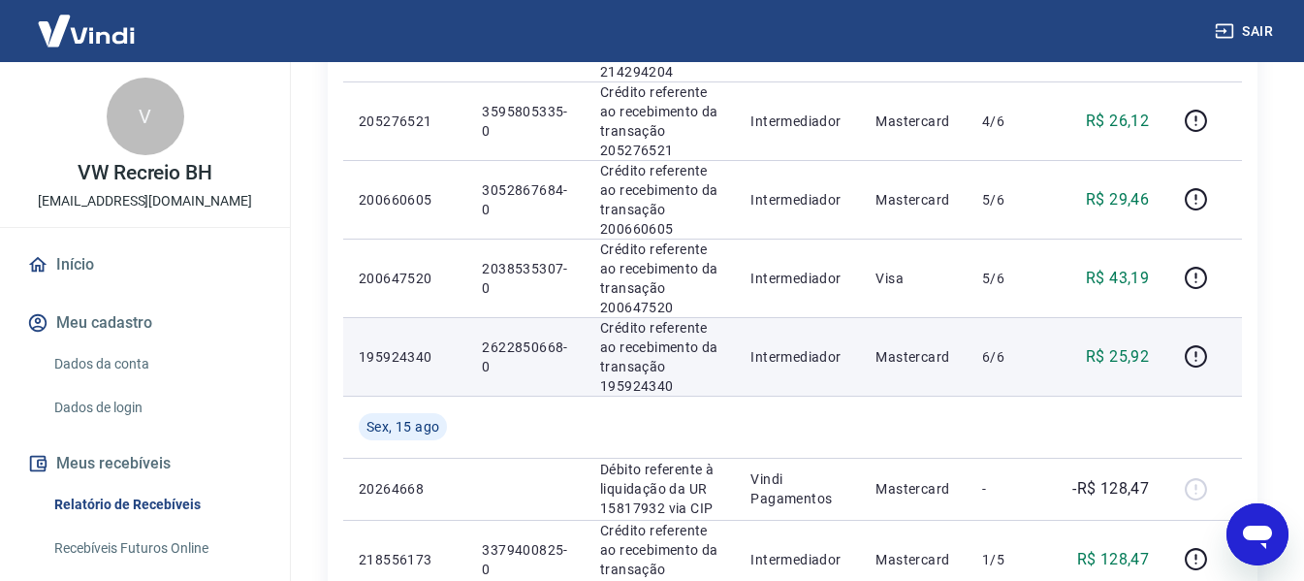
click at [514, 348] on p "2622850668-0" at bounding box center [525, 356] width 87 height 39
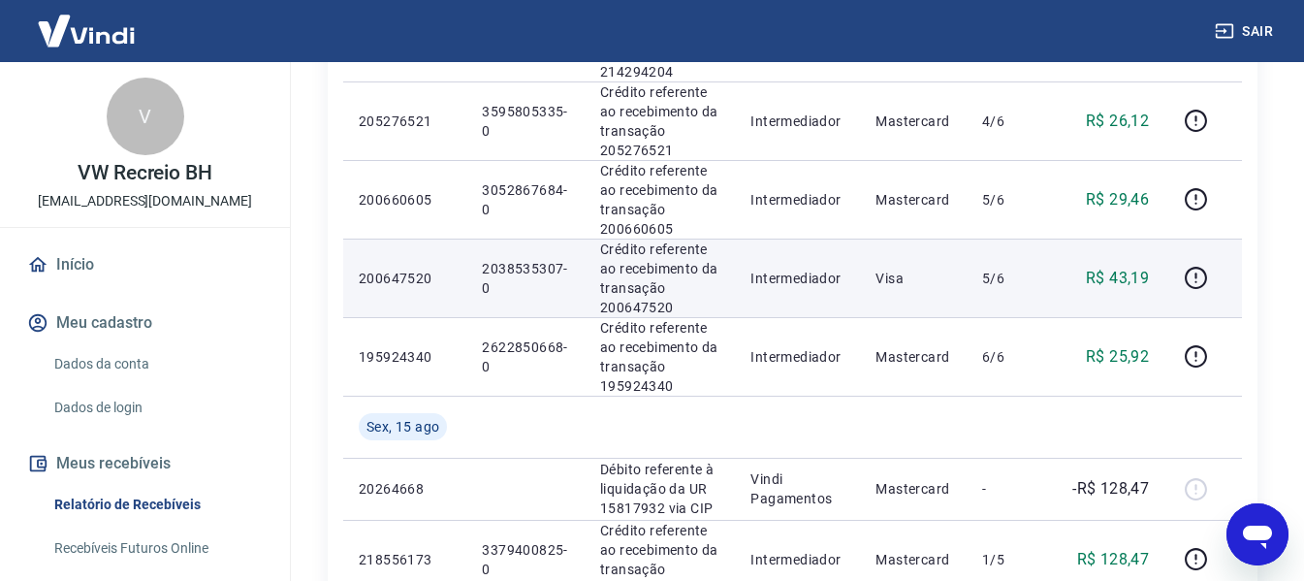
click at [505, 265] on p "2038535307-0" at bounding box center [525, 278] width 87 height 39
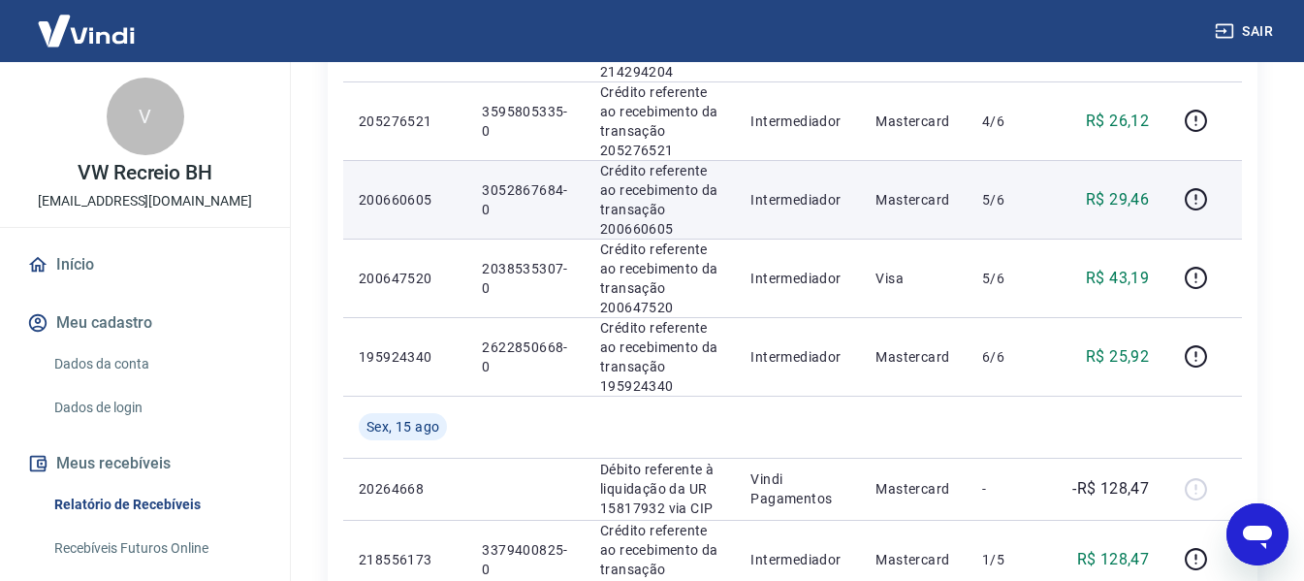
click at [506, 185] on p "3052867684-0" at bounding box center [525, 199] width 87 height 39
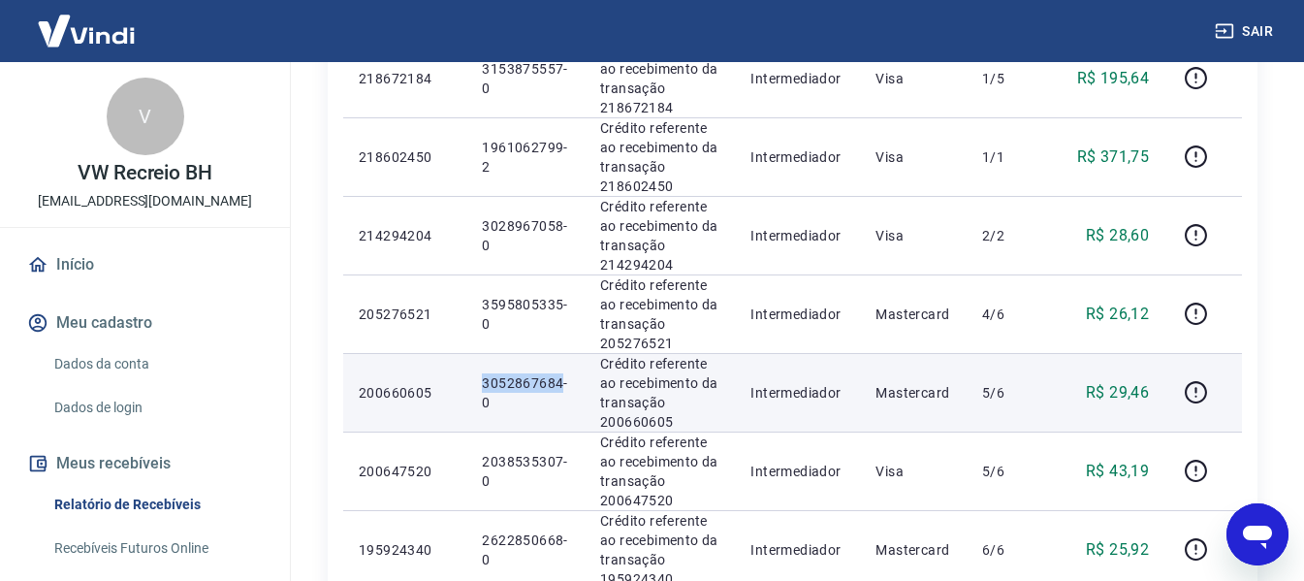
scroll to position [576, 0]
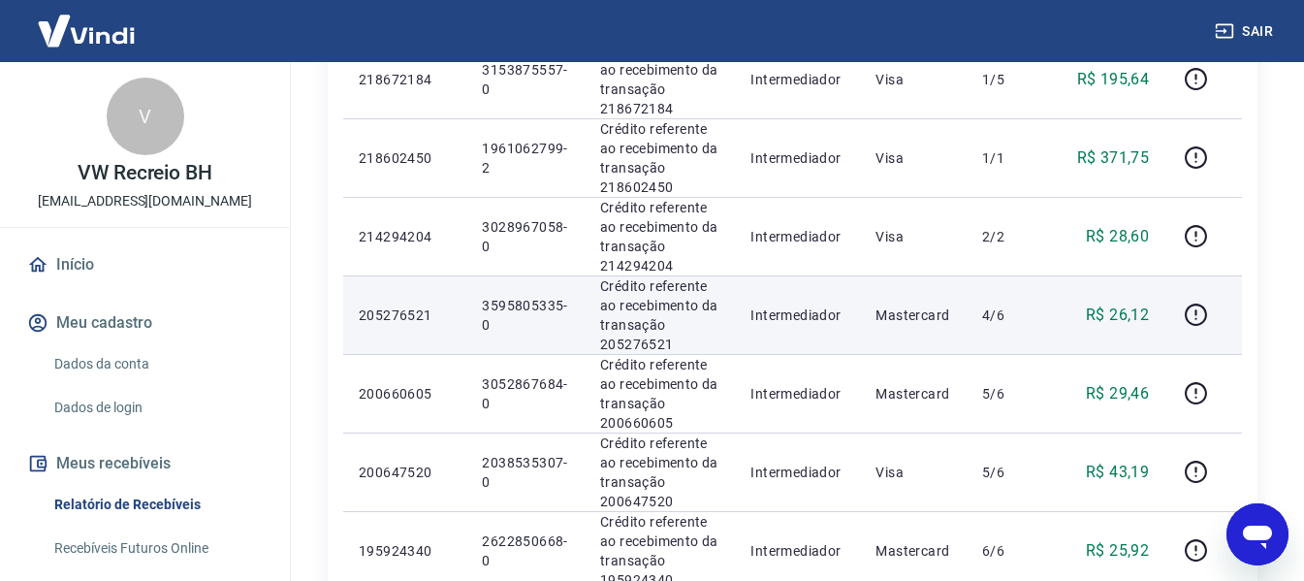
click at [514, 305] on p "3595805335-0" at bounding box center [525, 315] width 87 height 39
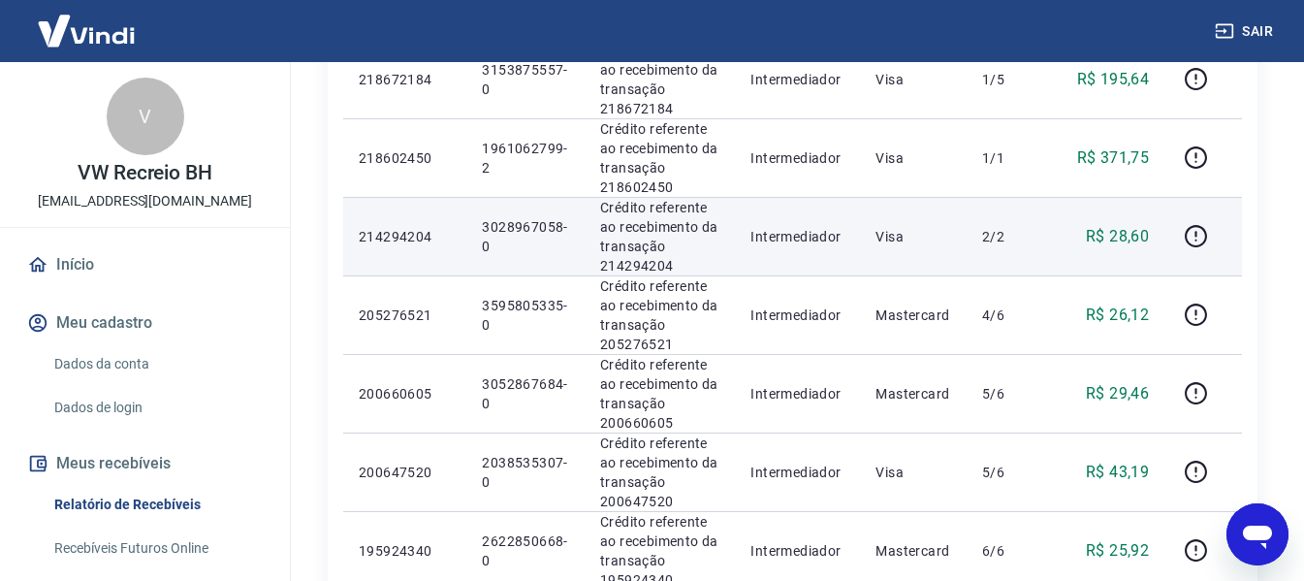
click at [506, 222] on p "3028967058-0" at bounding box center [525, 236] width 87 height 39
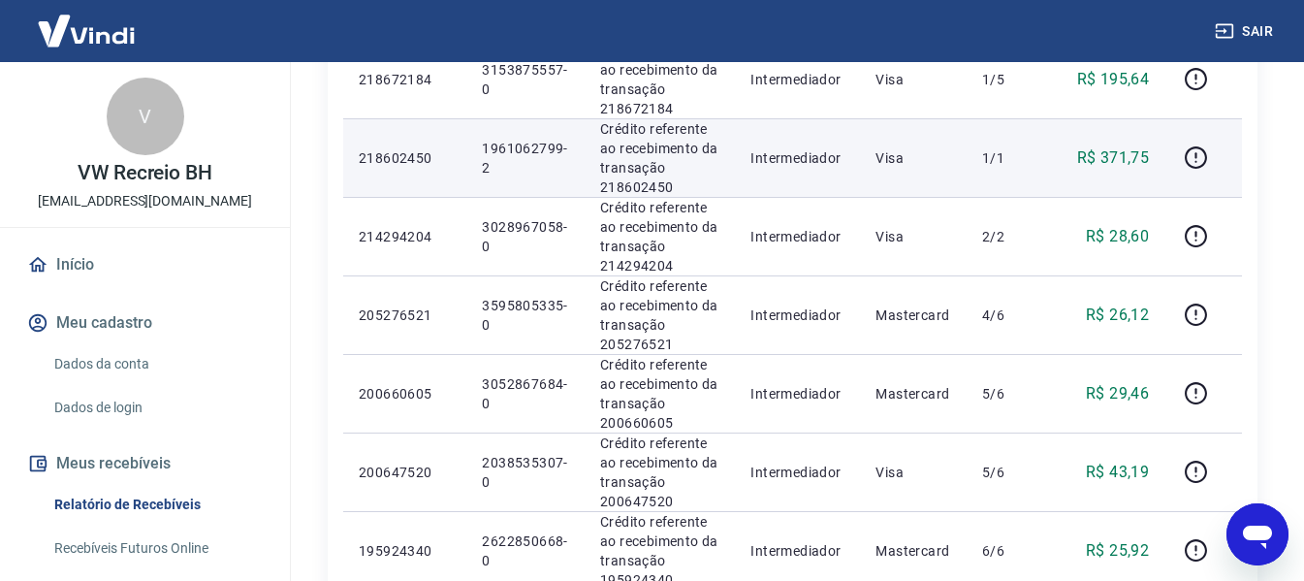
click at [512, 142] on p "1961062799-2" at bounding box center [525, 158] width 87 height 39
click at [512, 141] on p "1961062799-2" at bounding box center [525, 158] width 87 height 39
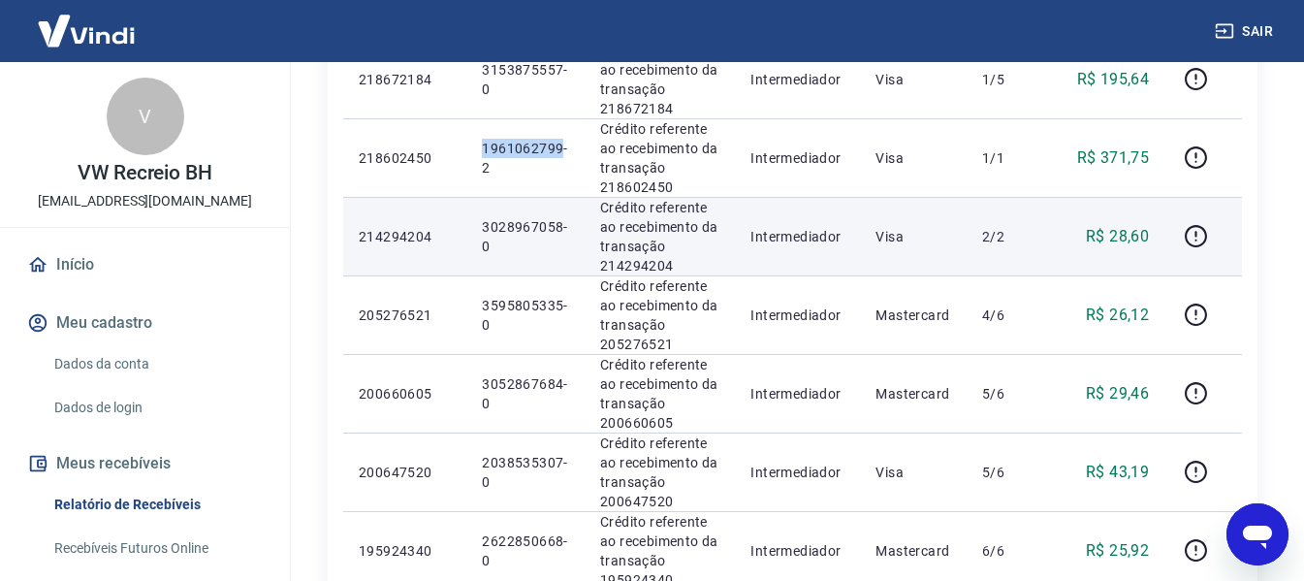
scroll to position [285, 0]
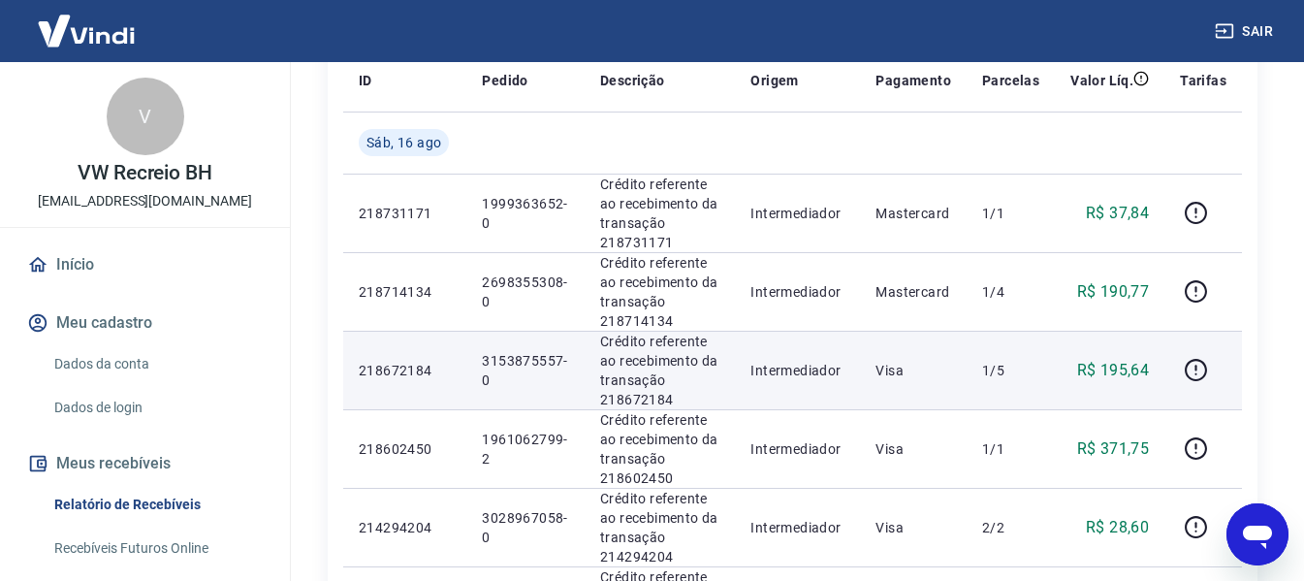
click at [513, 361] on p "3153875557-0" at bounding box center [525, 370] width 87 height 39
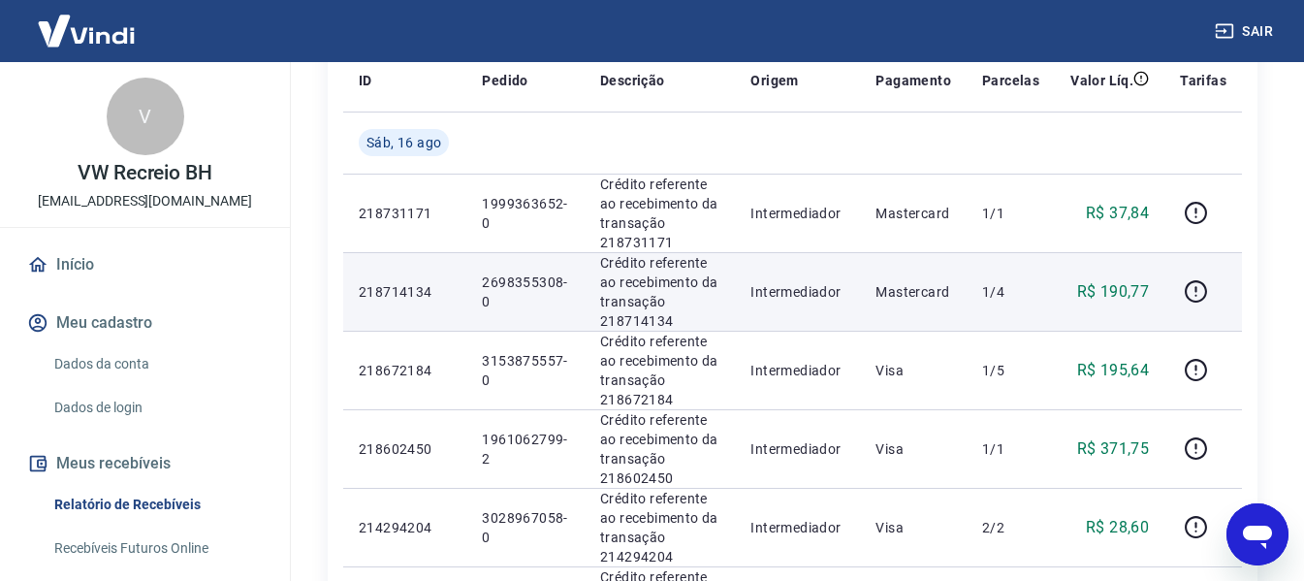
click at [505, 279] on p "2698355308-0" at bounding box center [525, 291] width 87 height 39
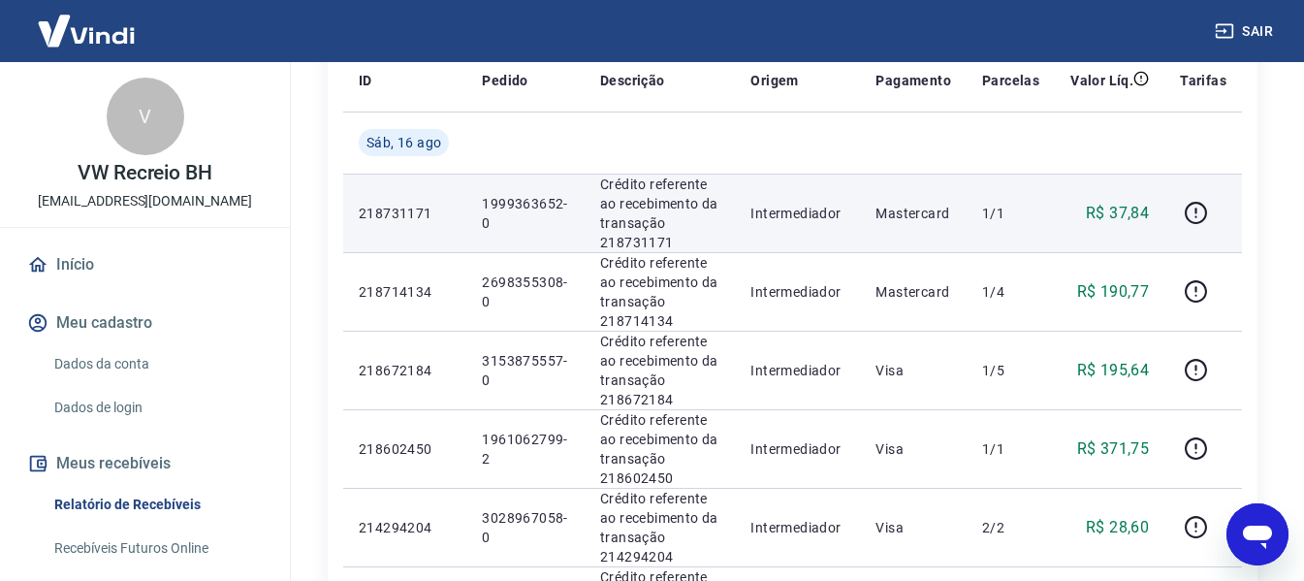
click at [510, 203] on p "1999363652-0" at bounding box center [525, 213] width 87 height 39
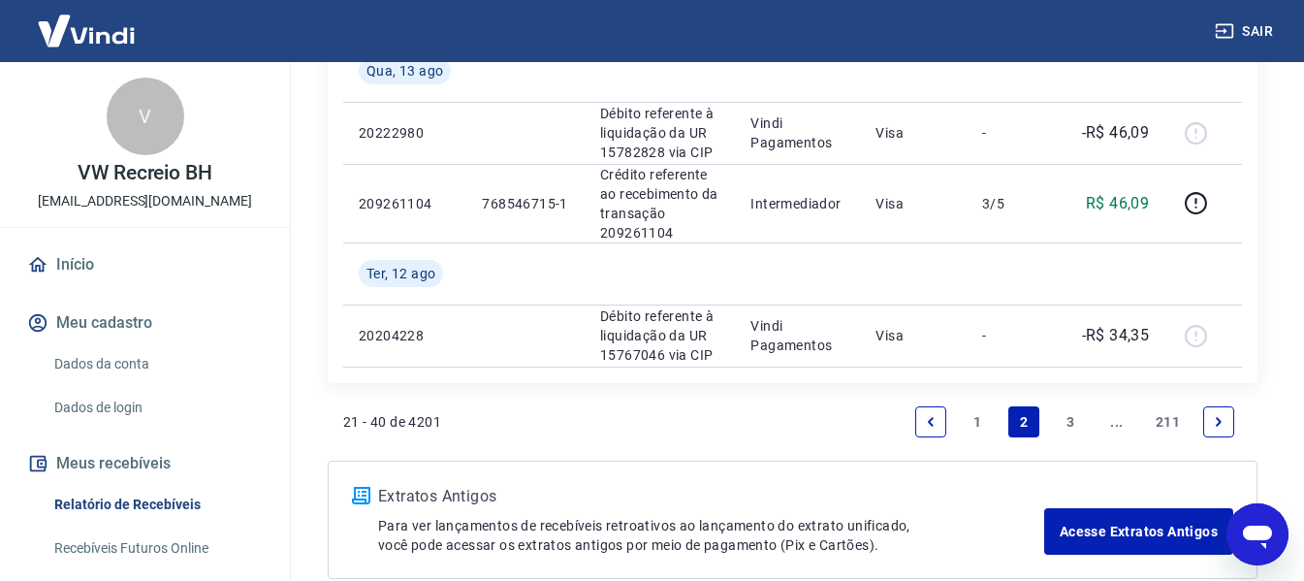
scroll to position [1932, 0]
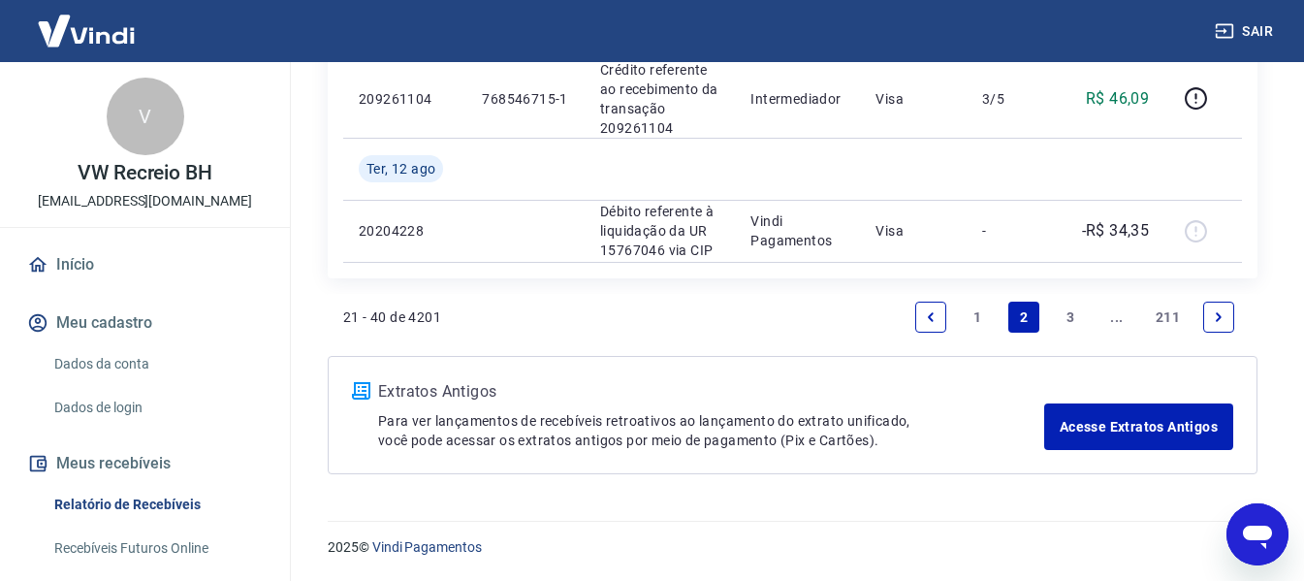
click at [973, 316] on link "1" at bounding box center [976, 316] width 31 height 31
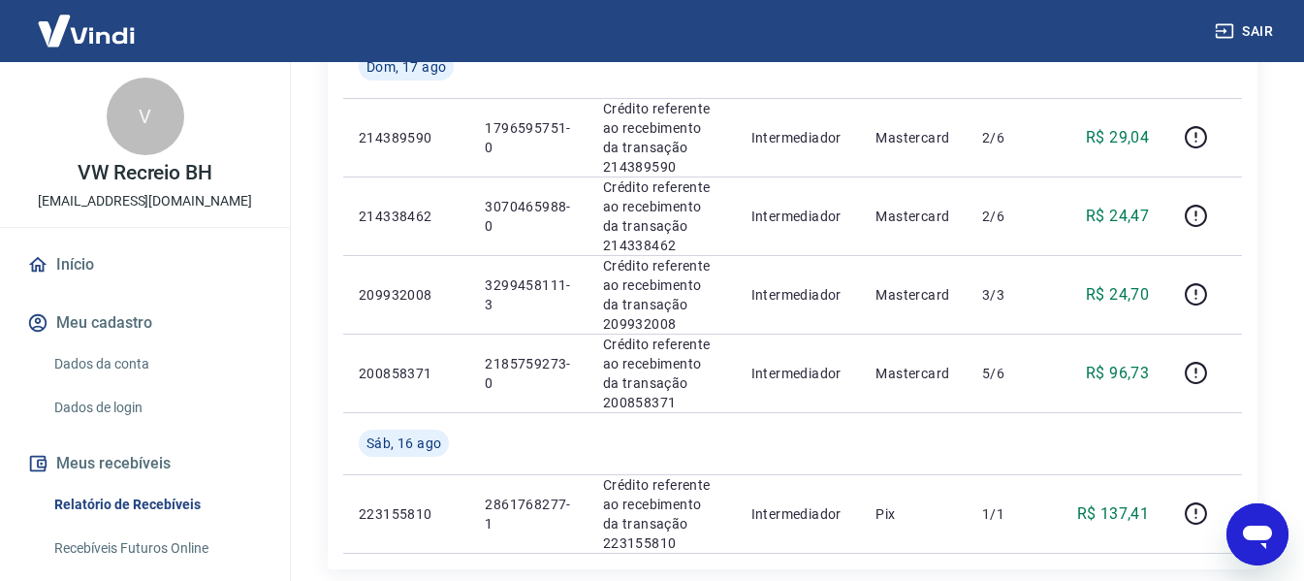
scroll to position [1821, 0]
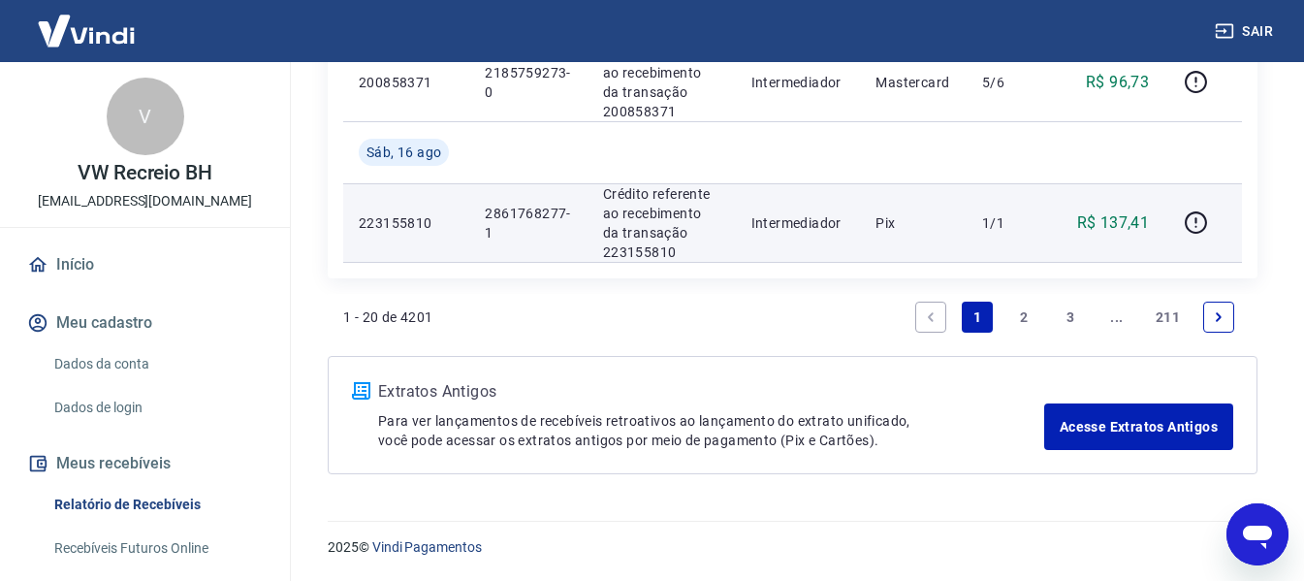
click at [509, 210] on p "2861768277-1" at bounding box center [528, 223] width 86 height 39
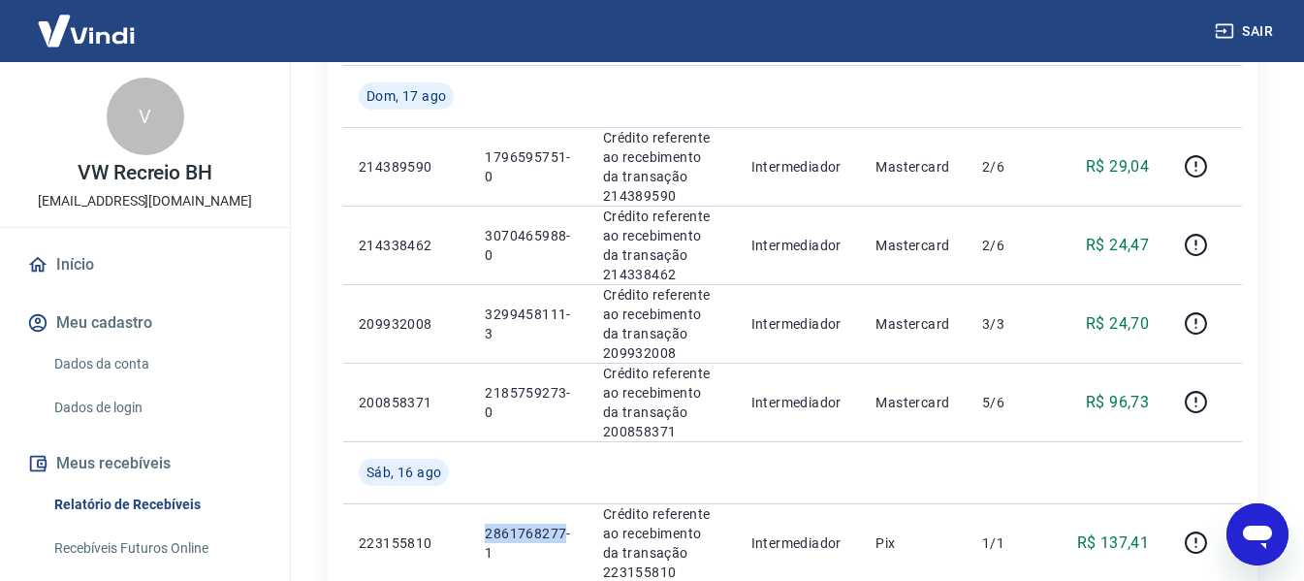
scroll to position [1530, 0]
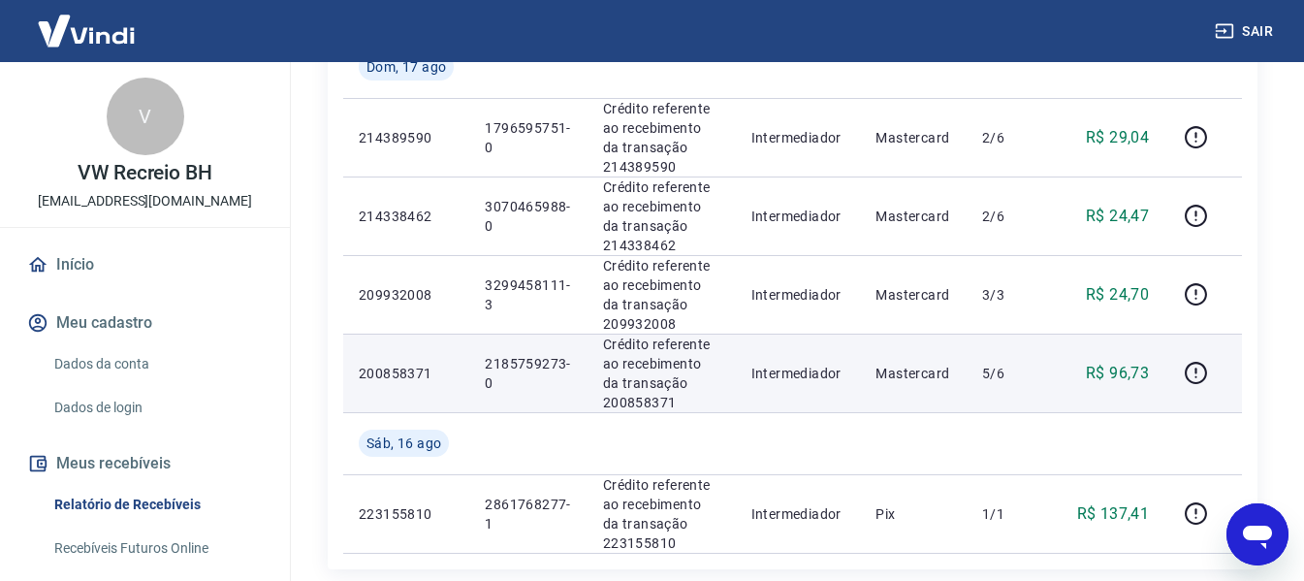
click at [514, 363] on p "2185759273-0" at bounding box center [528, 373] width 86 height 39
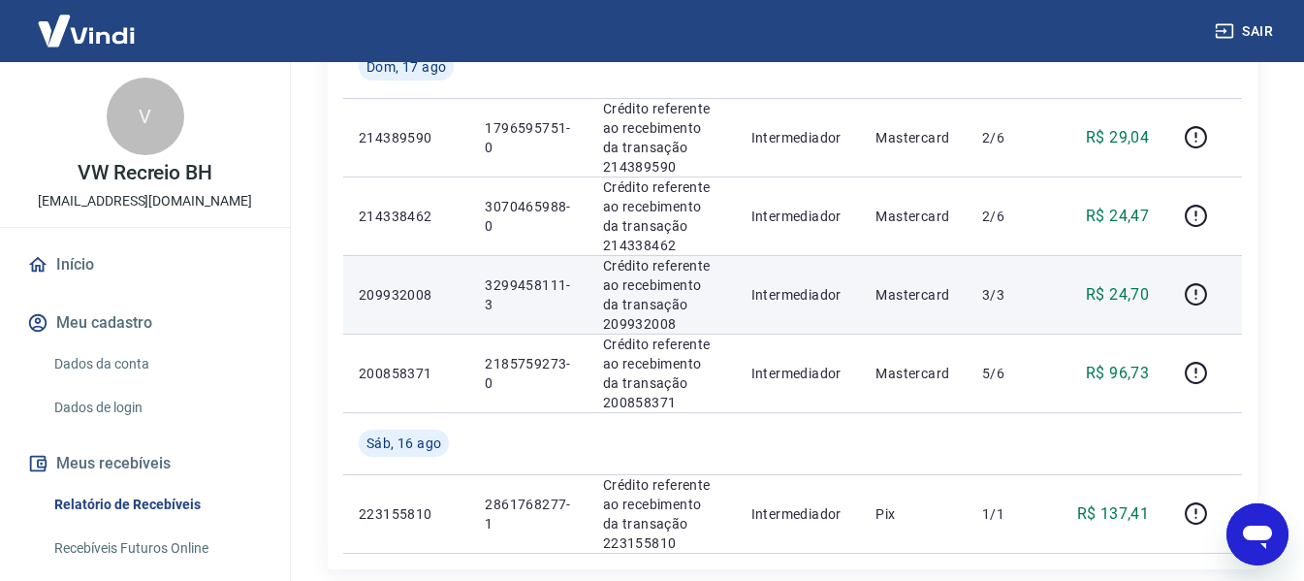
click at [517, 288] on p "3299458111-3" at bounding box center [528, 294] width 86 height 39
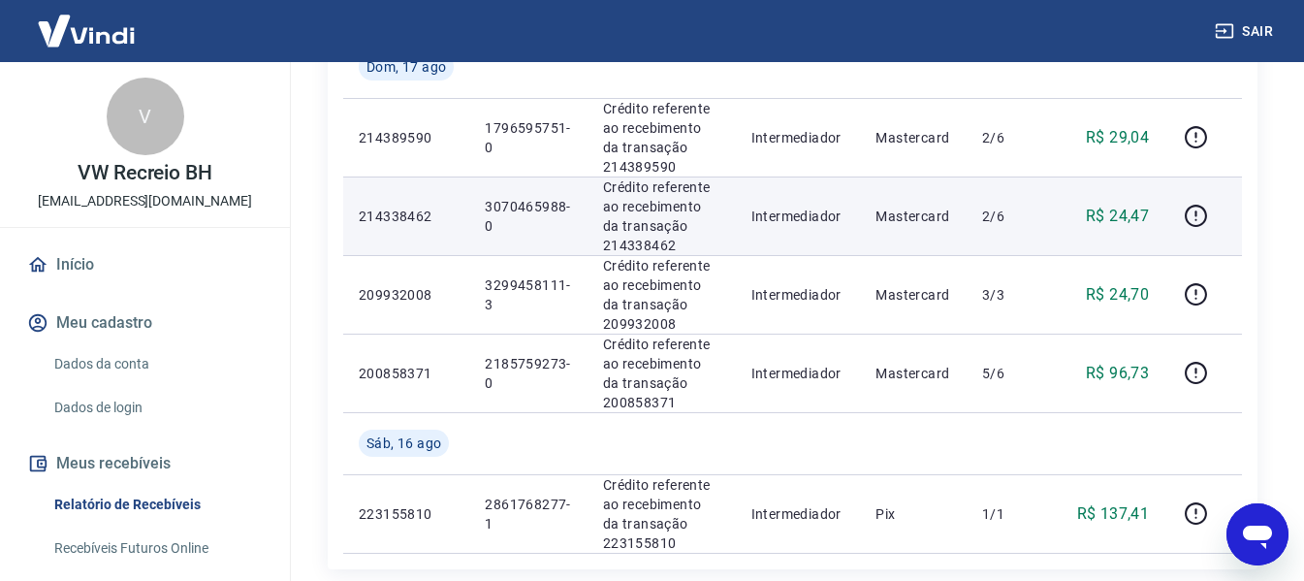
click at [518, 204] on p "3070465988-0" at bounding box center [528, 216] width 86 height 39
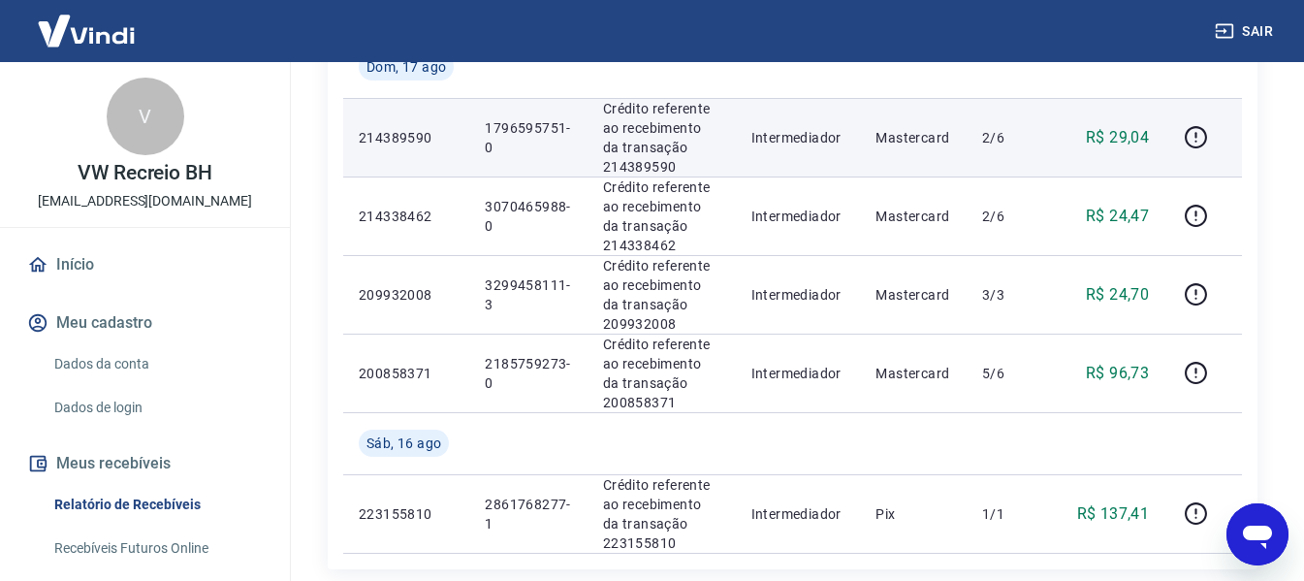
click at [519, 126] on p "1796595751-0" at bounding box center [528, 137] width 86 height 39
click at [519, 125] on p "1796595751-0" at bounding box center [528, 137] width 86 height 39
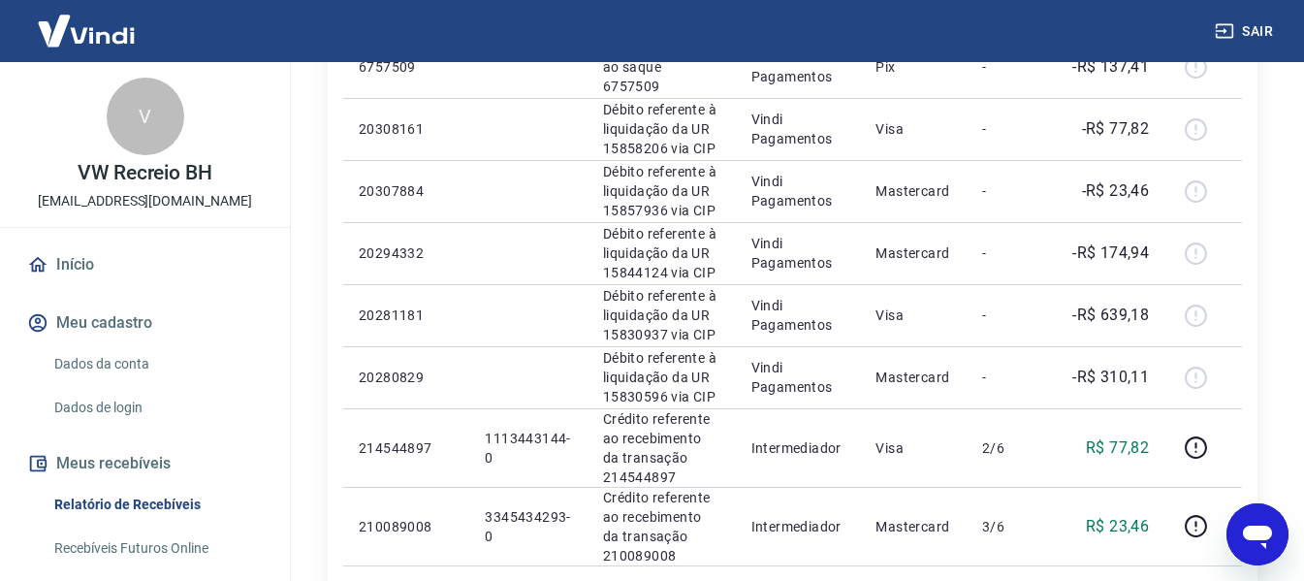
scroll to position [1046, 0]
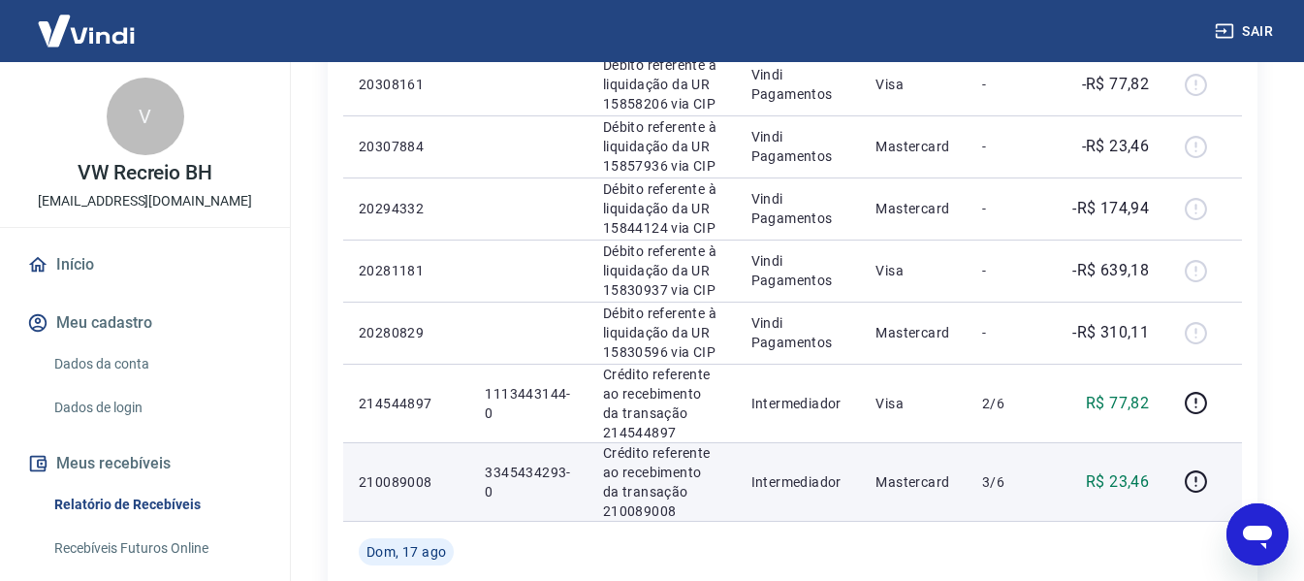
click at [508, 465] on p "3345434293-0" at bounding box center [528, 481] width 86 height 39
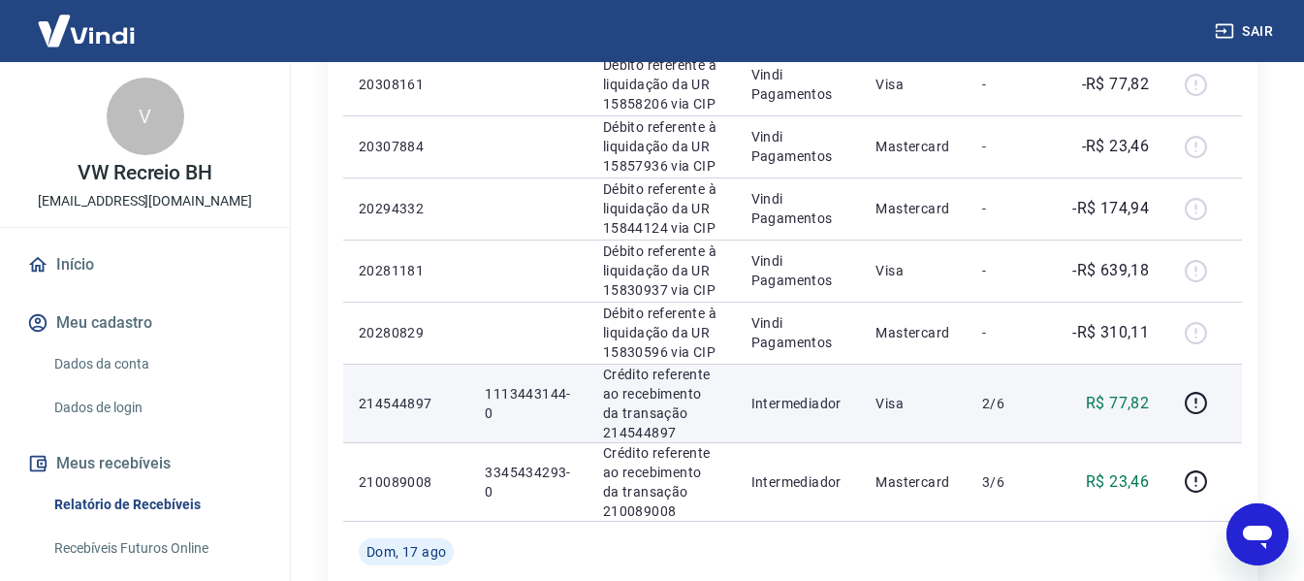
click at [517, 392] on p "1113443144-0" at bounding box center [528, 403] width 86 height 39
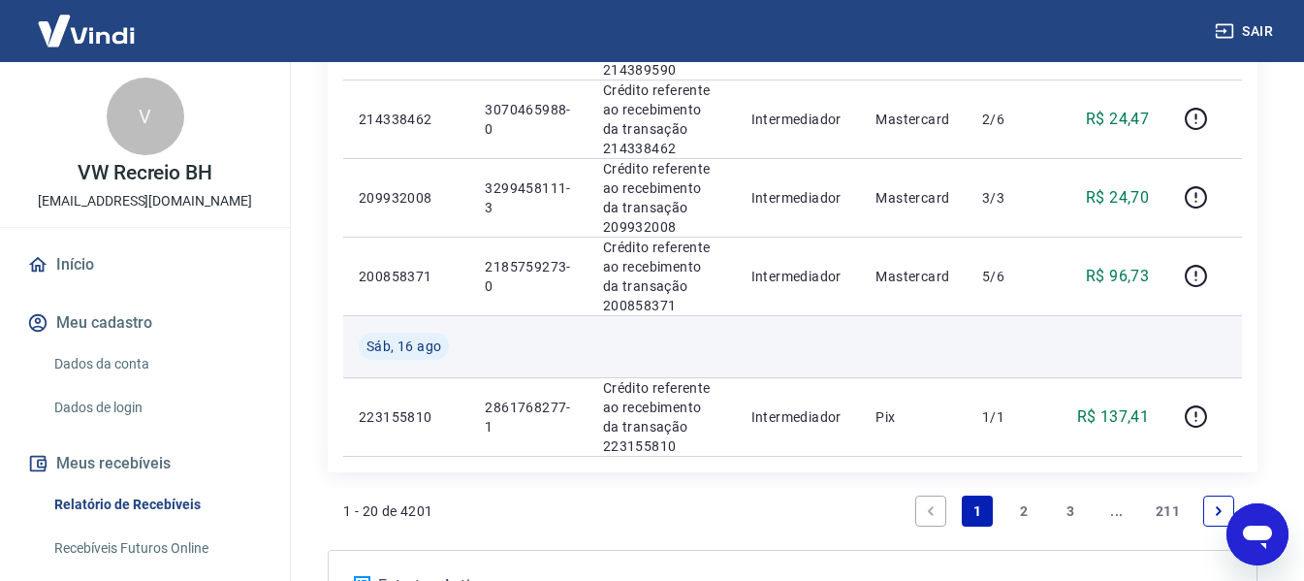
scroll to position [1724, 0]
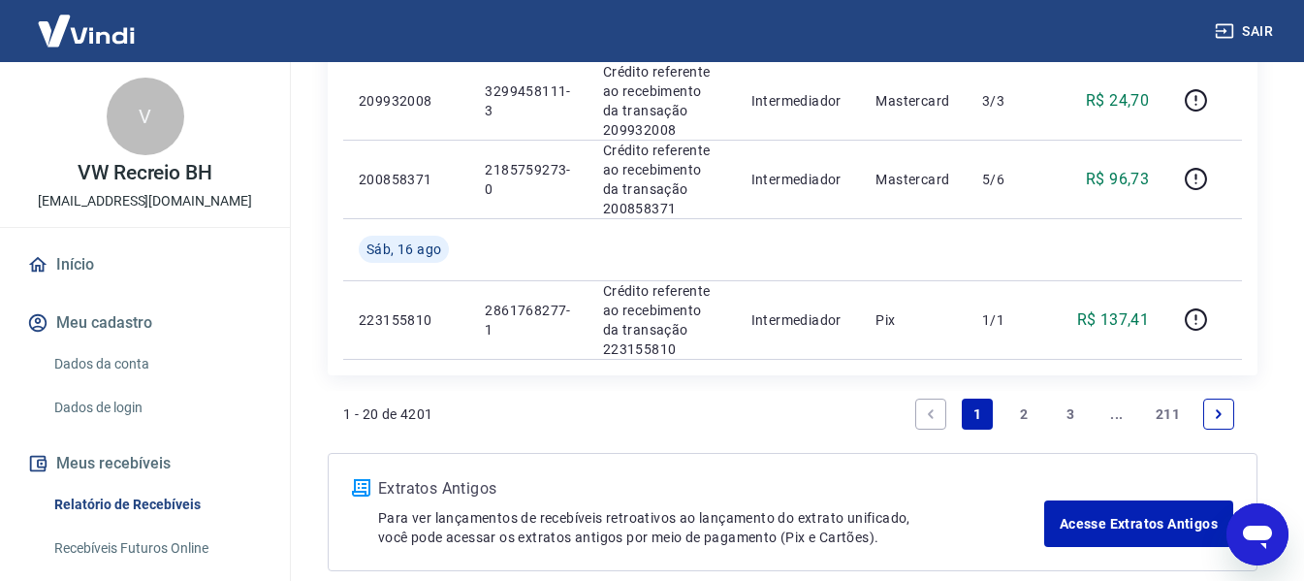
click at [1013, 416] on link "2" at bounding box center [1023, 413] width 31 height 31
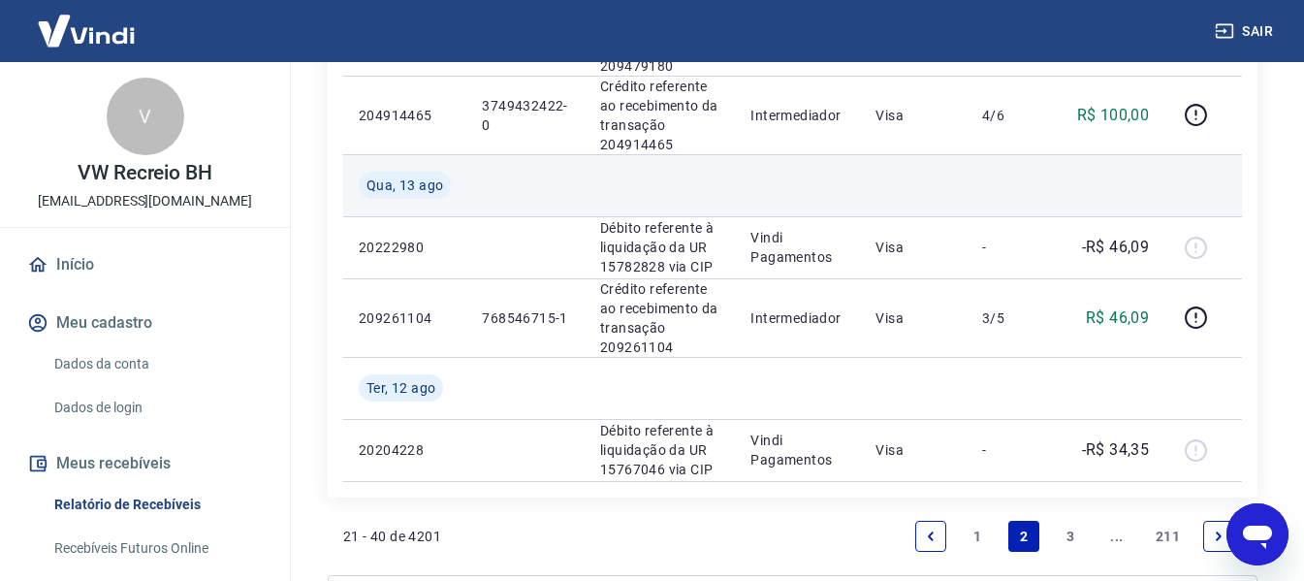
scroll to position [1744, 0]
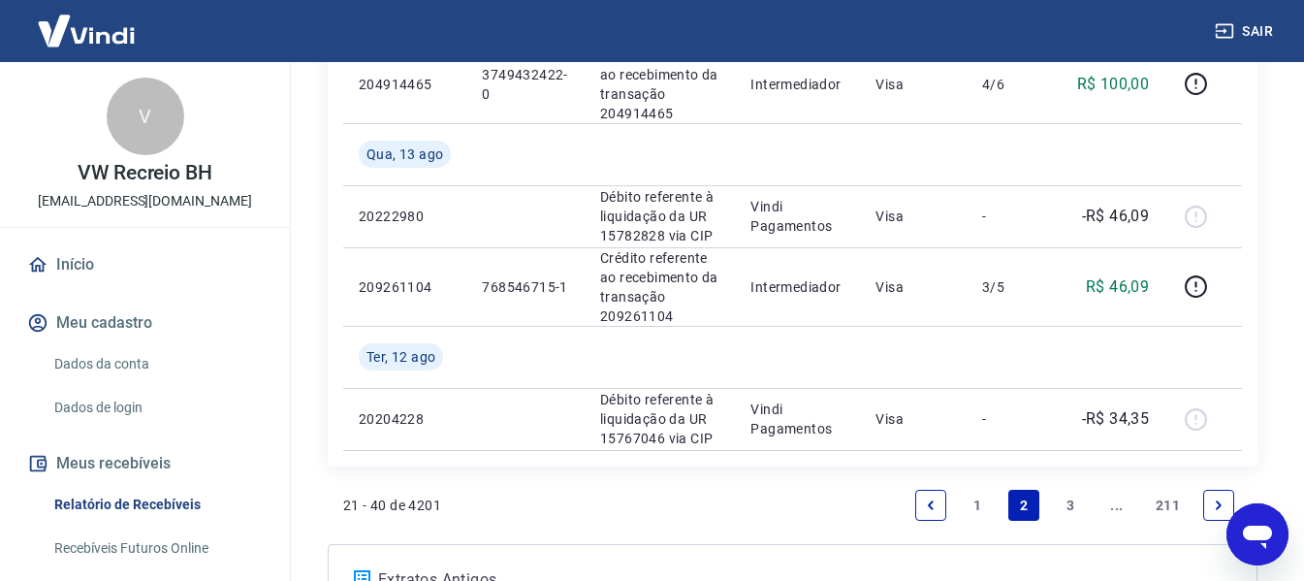
click at [1066, 511] on link "3" at bounding box center [1069, 504] width 31 height 31
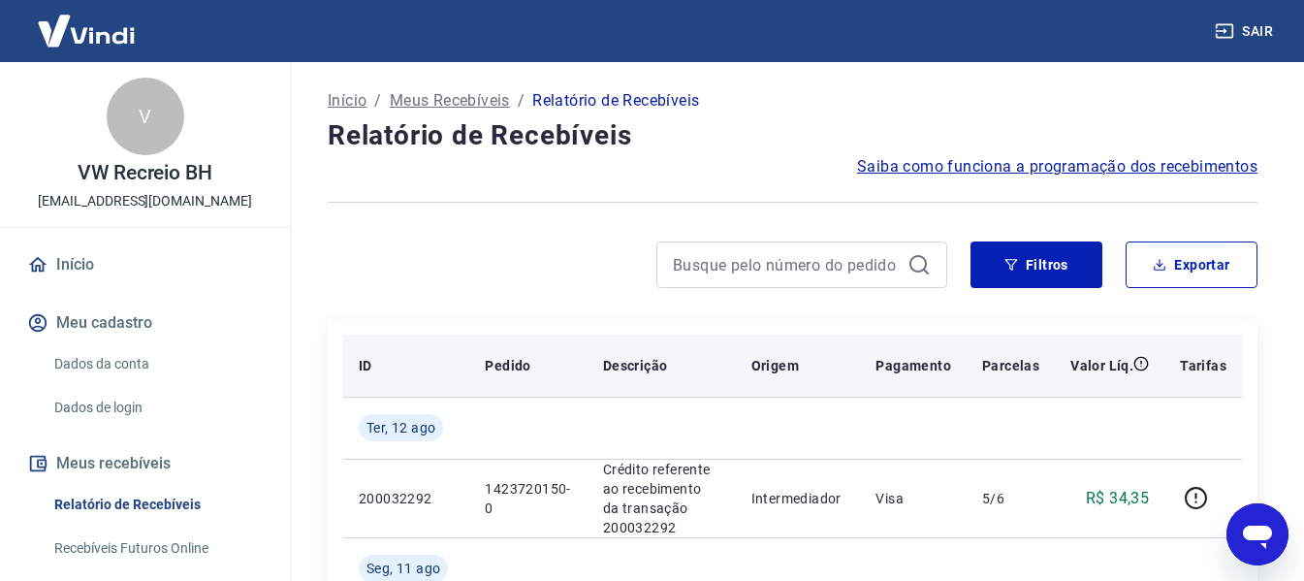
scroll to position [97, 0]
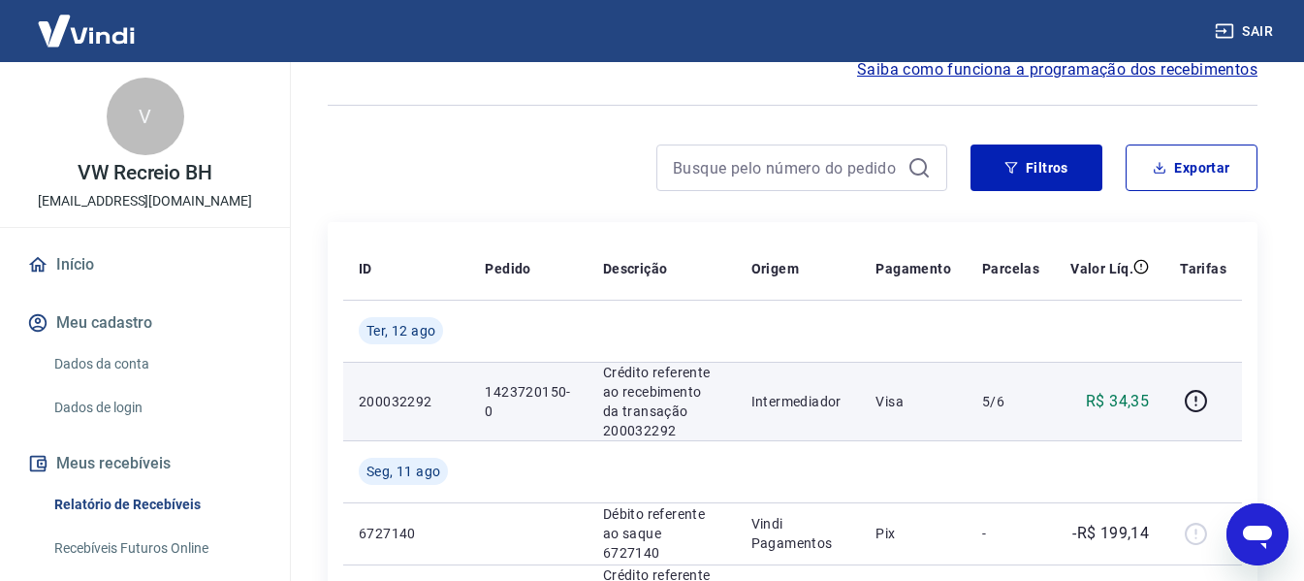
click at [512, 389] on p "1423720150-0" at bounding box center [528, 401] width 86 height 39
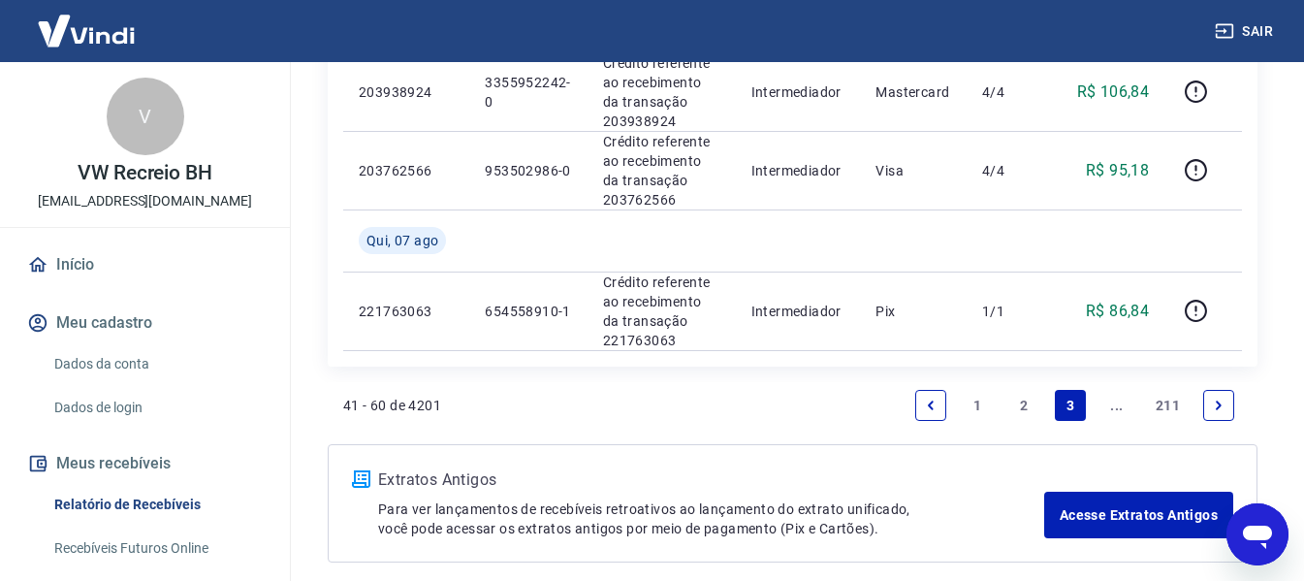
scroll to position [1929, 0]
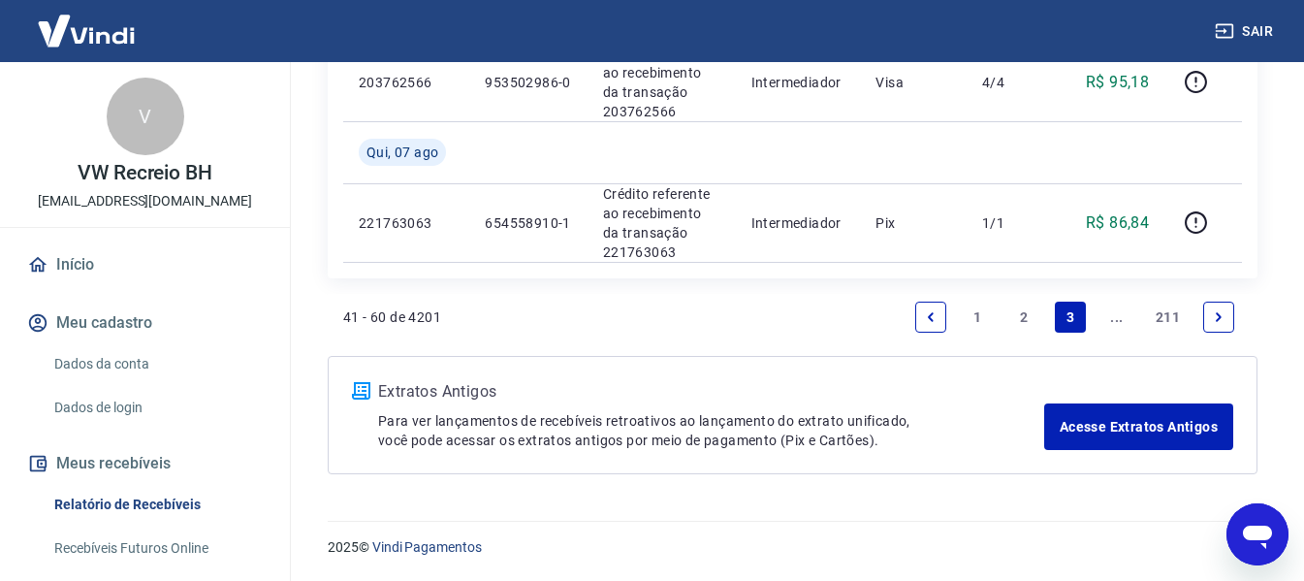
click at [976, 316] on link "1" at bounding box center [976, 316] width 31 height 31
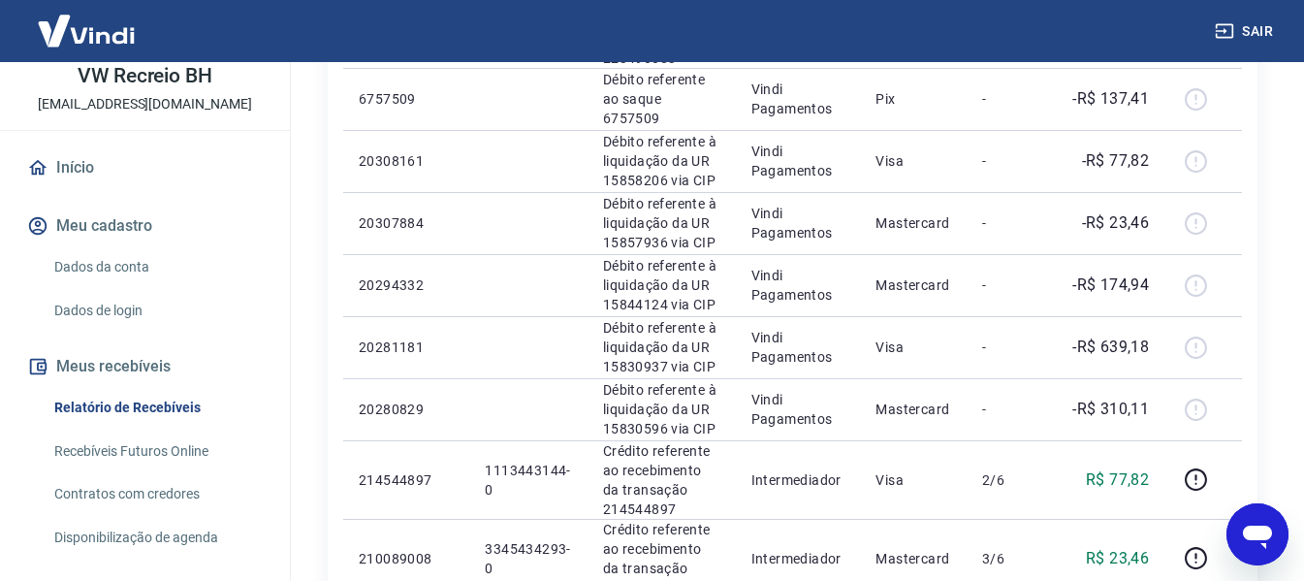
scroll to position [189, 0]
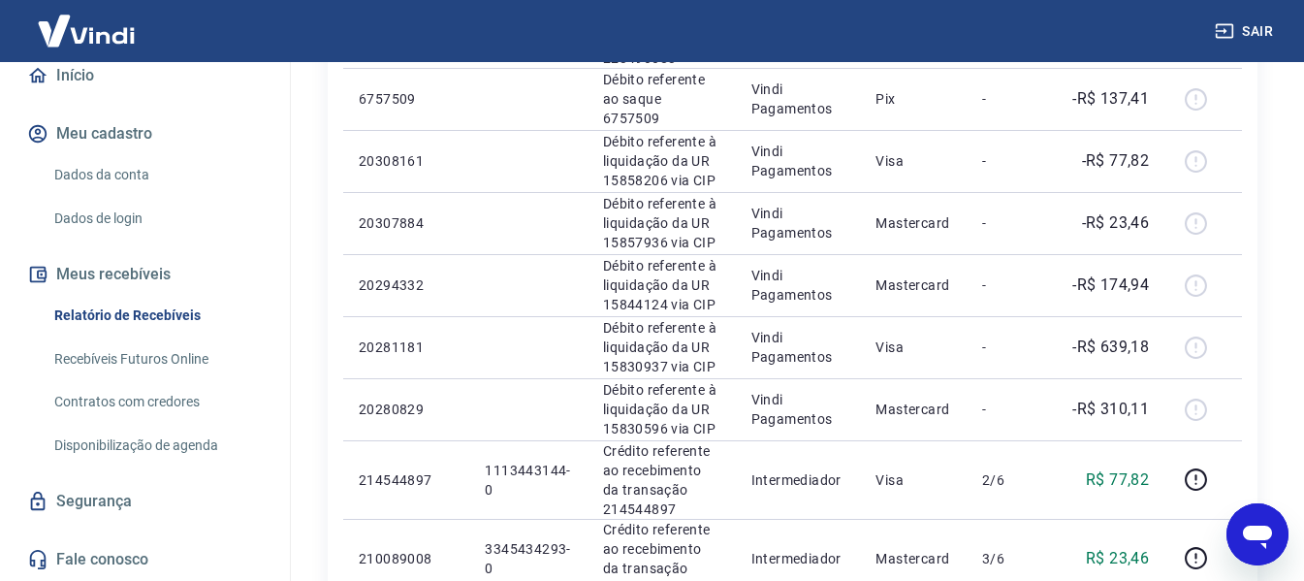
click at [136, 361] on link "Recebíveis Futuros Online" at bounding box center [157, 359] width 220 height 40
click at [1257, 27] on button "Sair" at bounding box center [1245, 32] width 70 height 36
